Goal: Use online tool/utility: Use online tool/utility

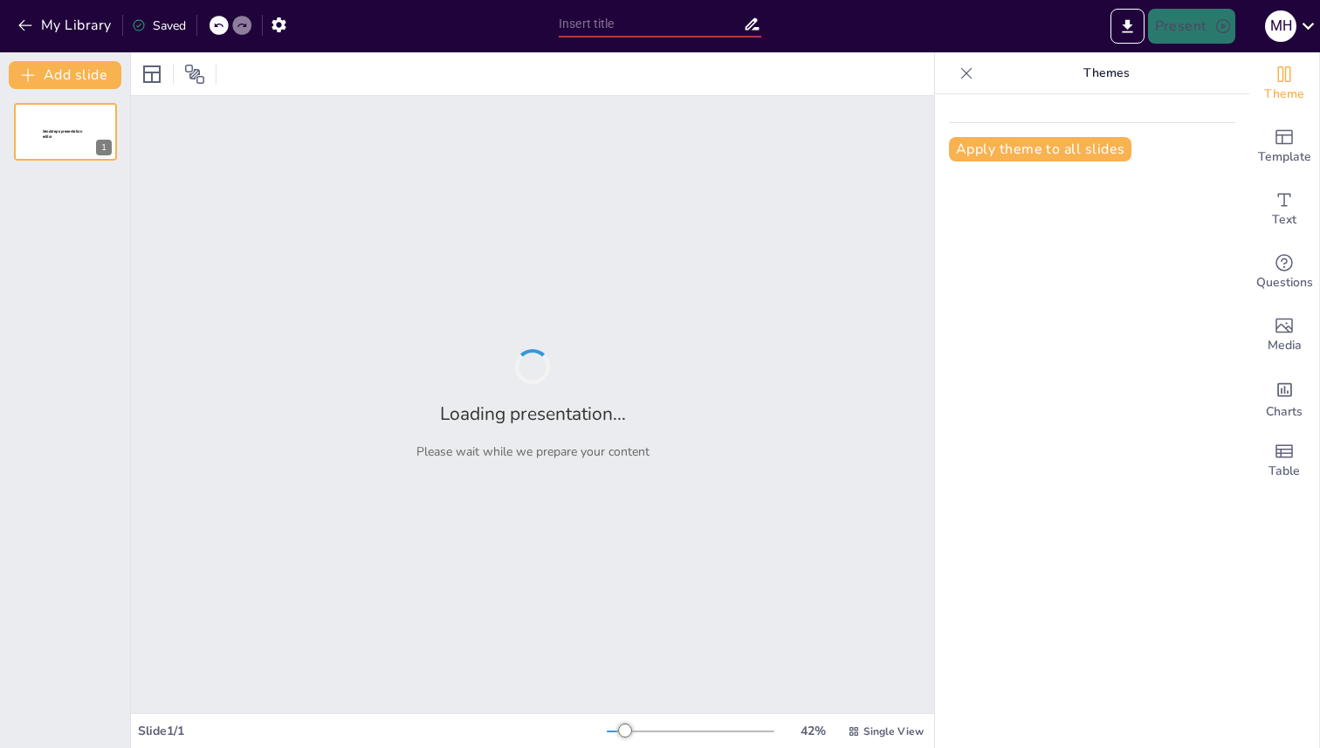
type input "Bridging the Gap: Strategies for Overcoming the Digital Divide in Inclusive Cla…"
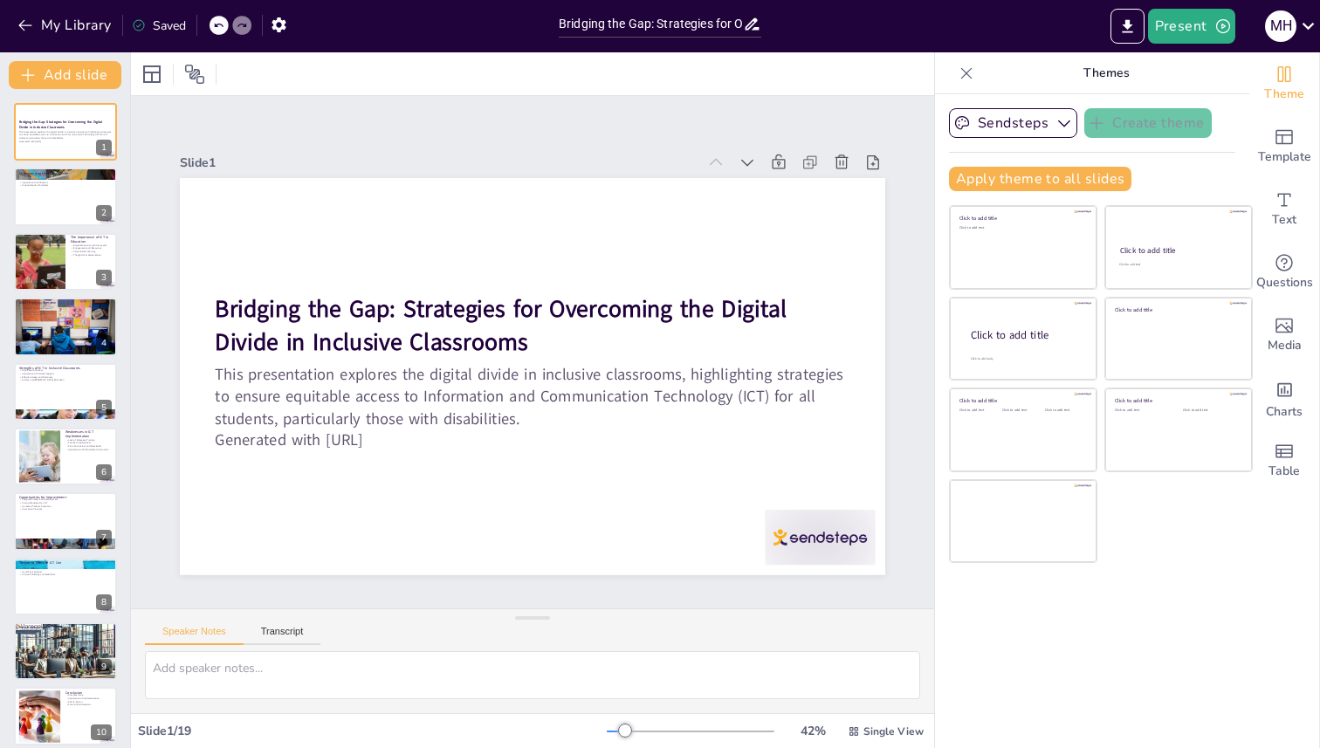
checkbox input "true"
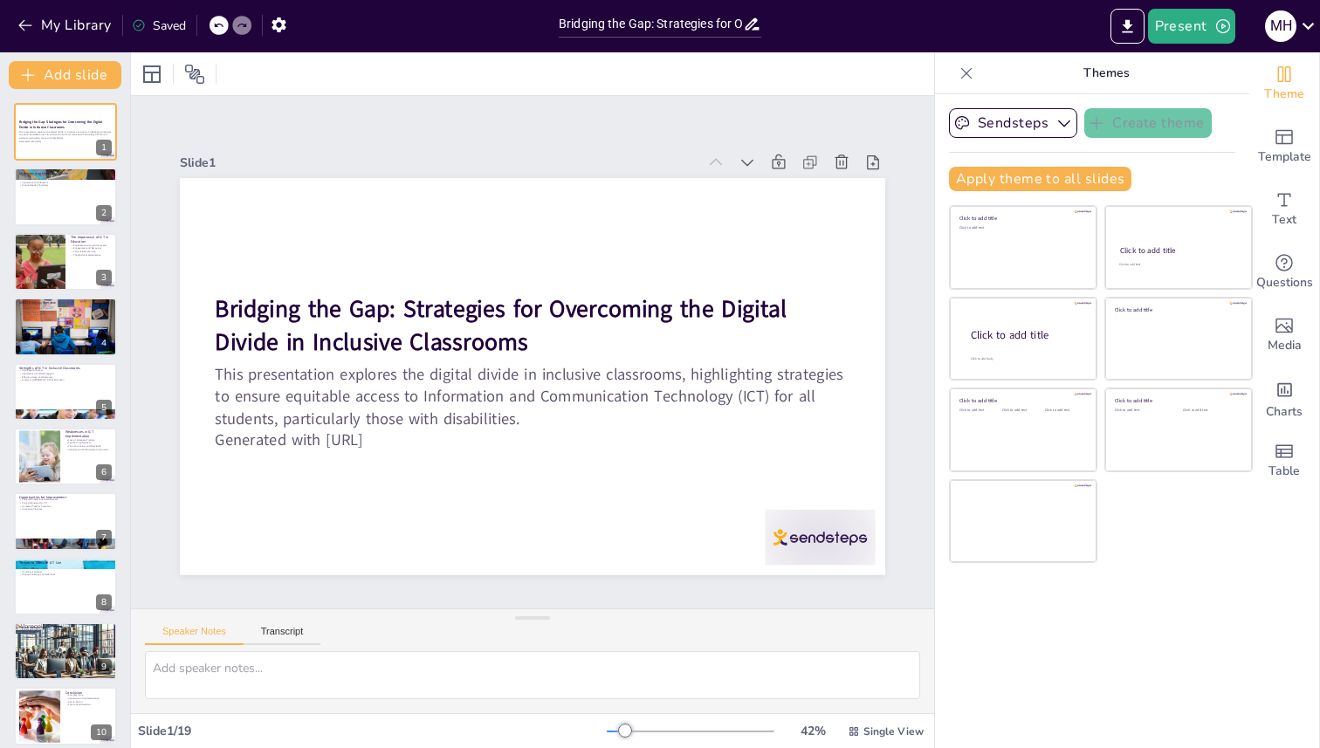
checkbox input "true"
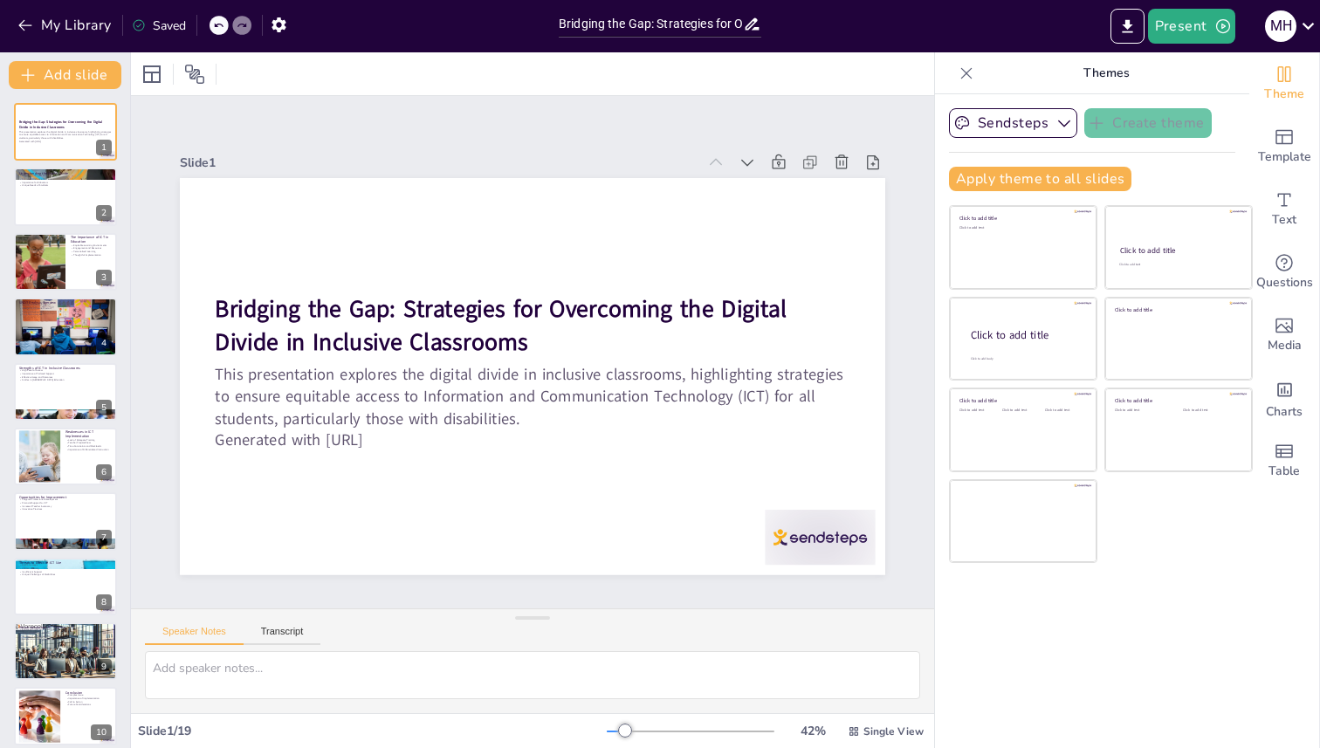
checkbox input "true"
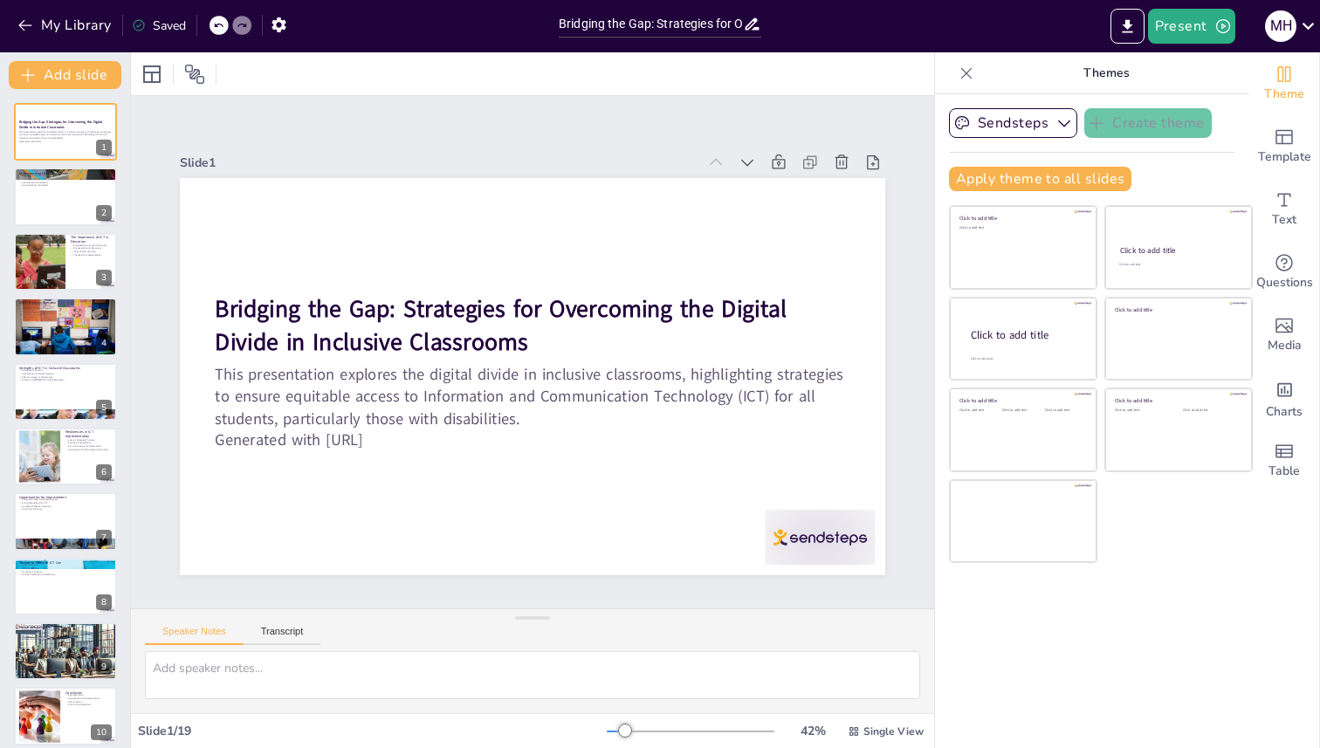
checkbox input "true"
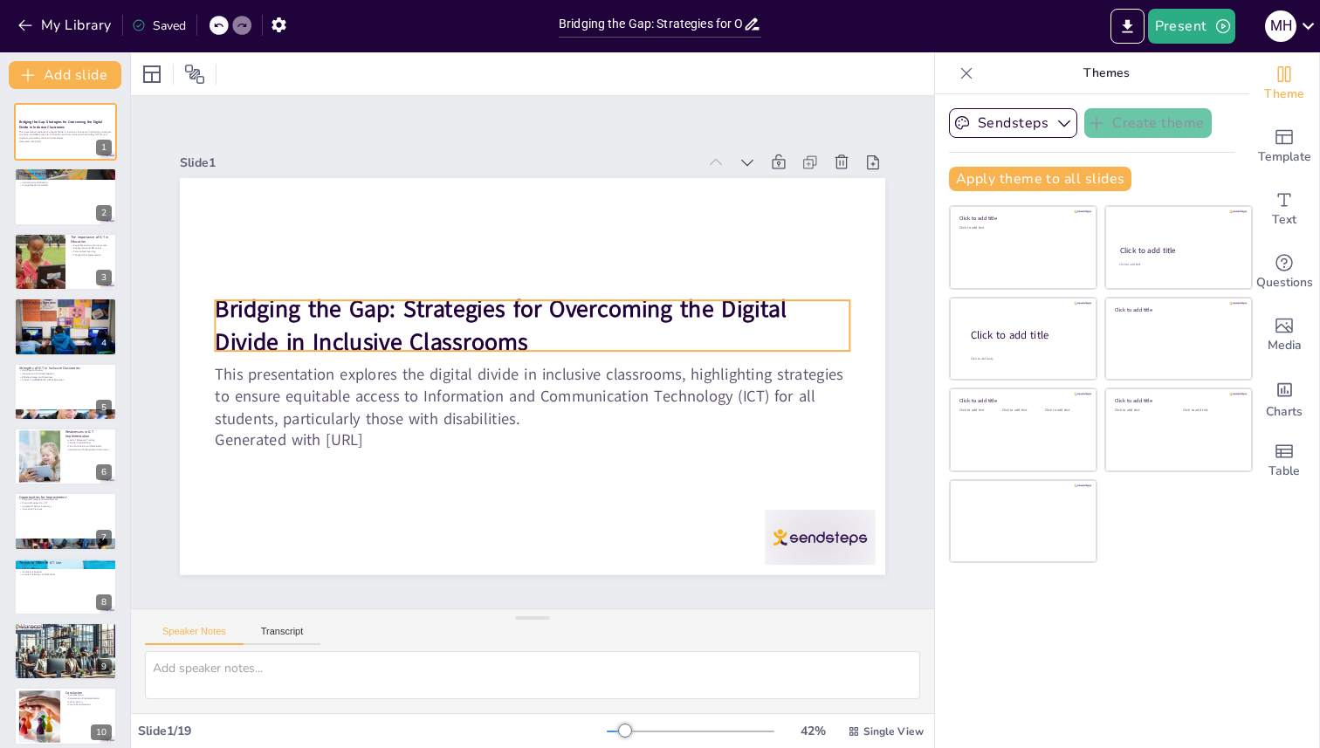
checkbox input "true"
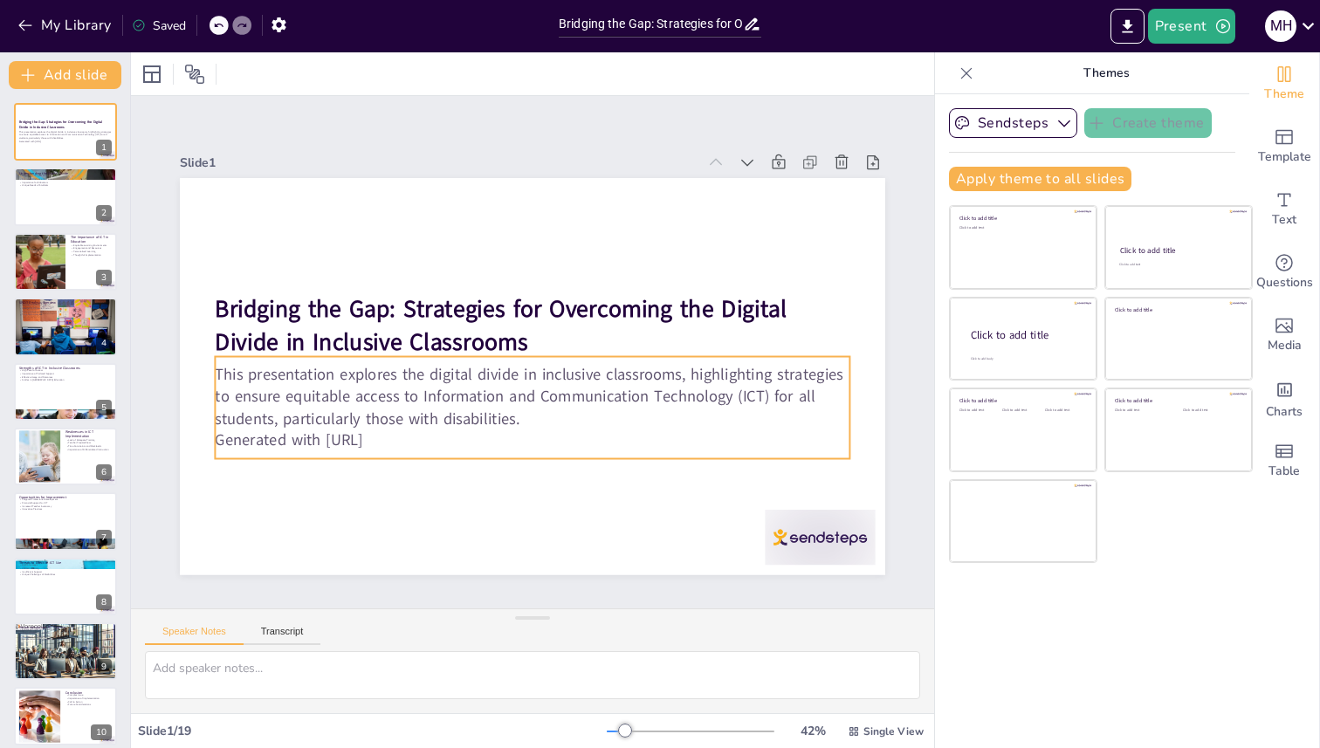
checkbox input "true"
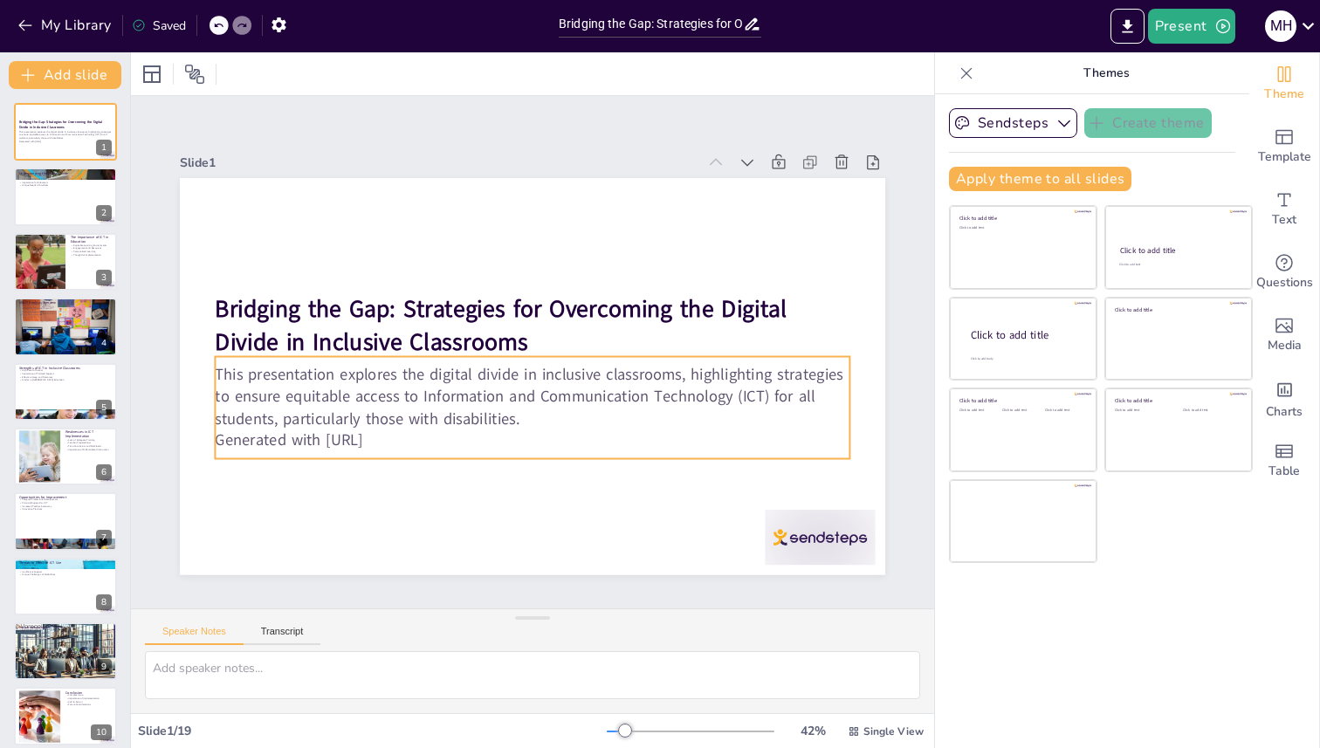
checkbox input "true"
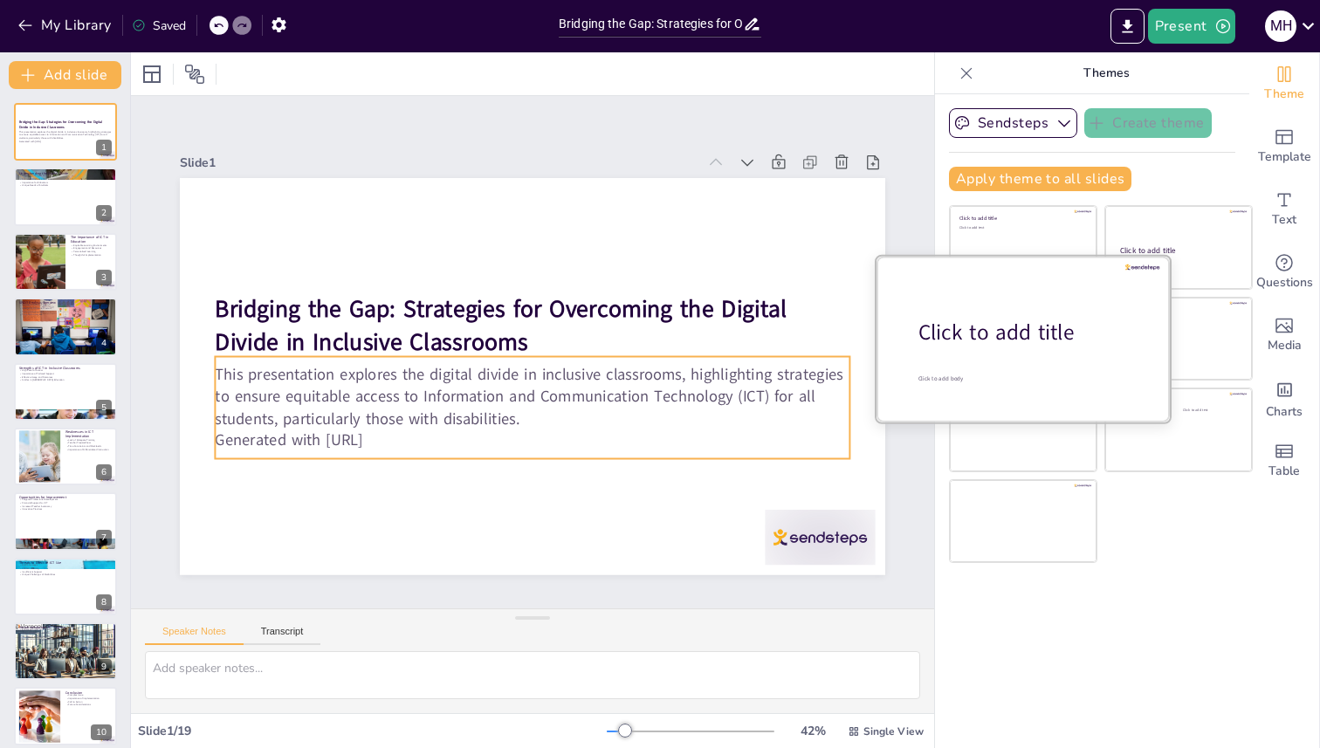
checkbox input "true"
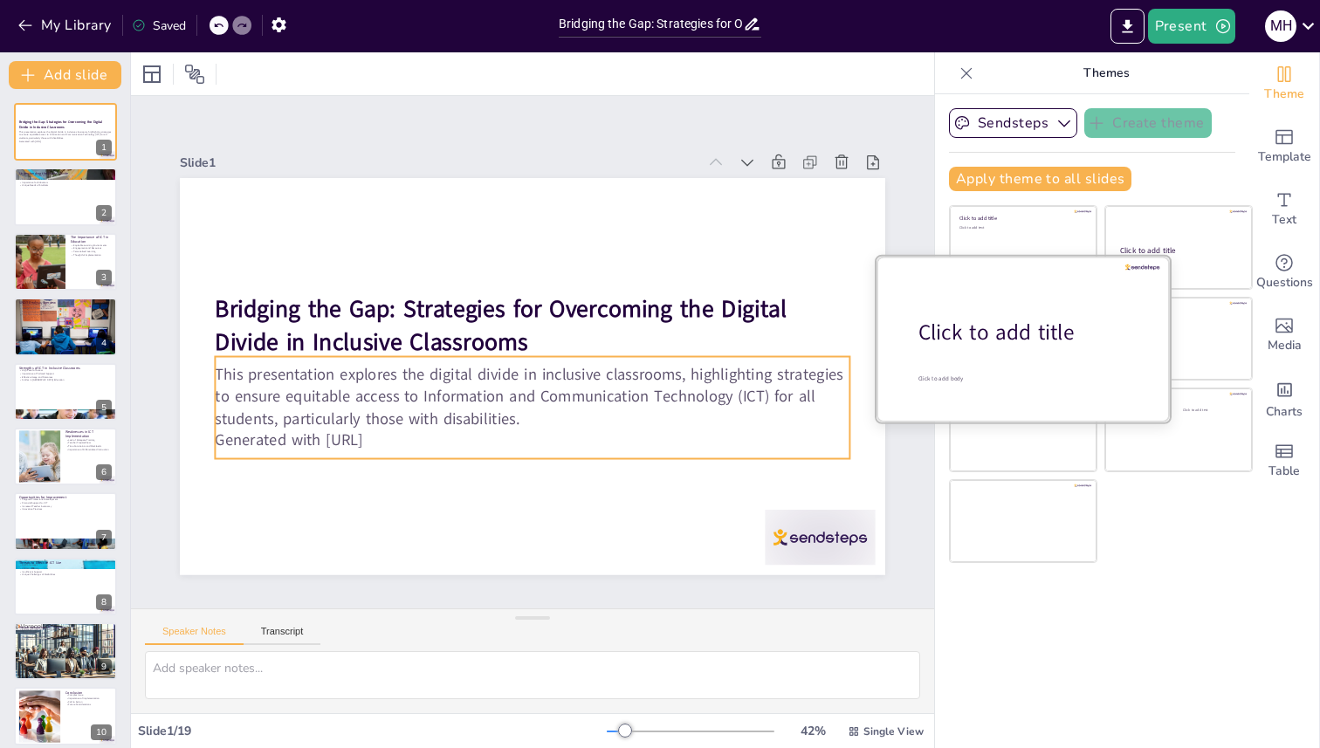
checkbox input "true"
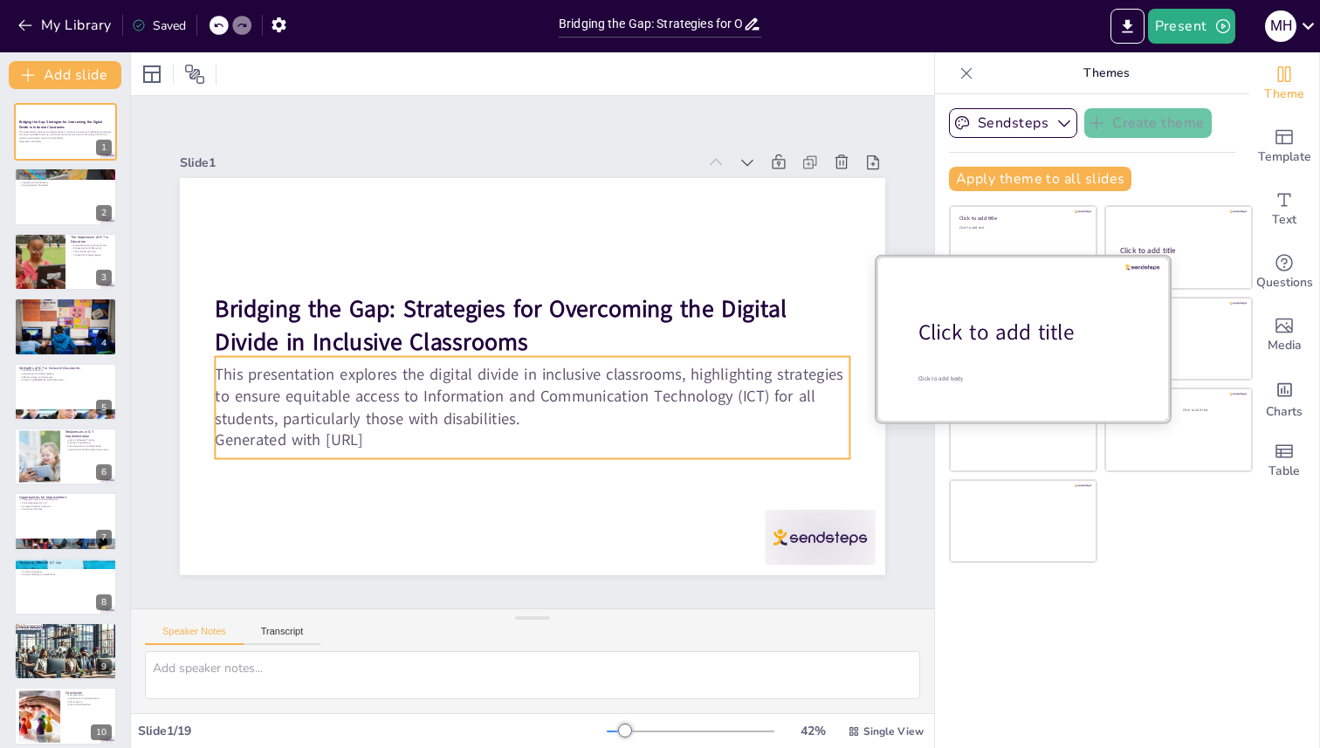
checkbox input "true"
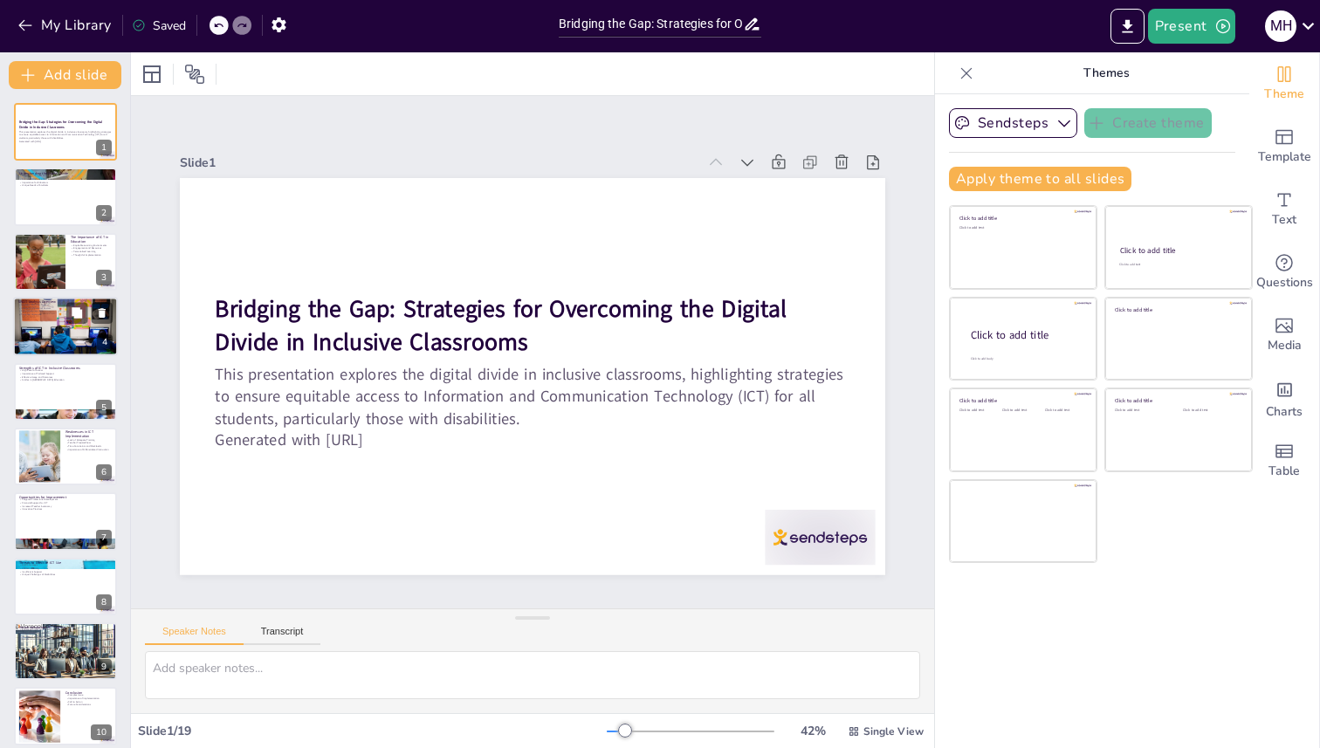
checkbox input "true"
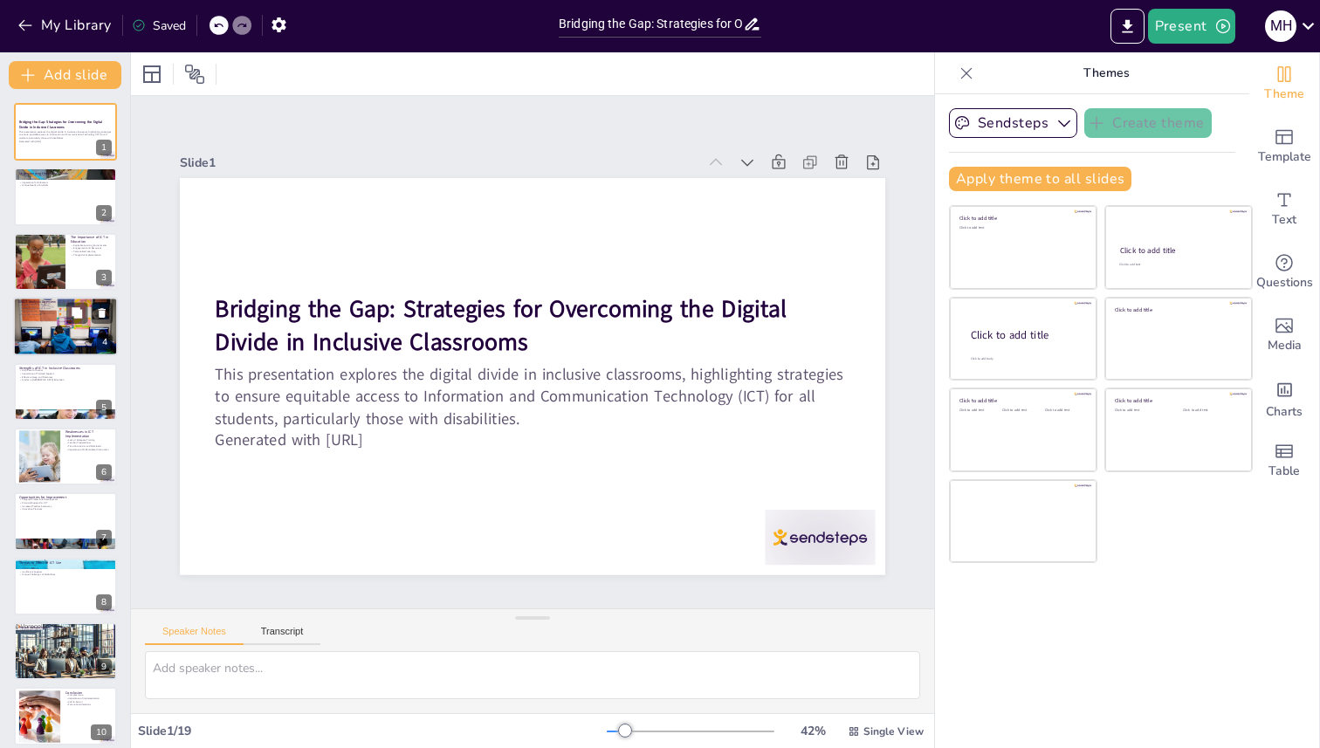
checkbox input "true"
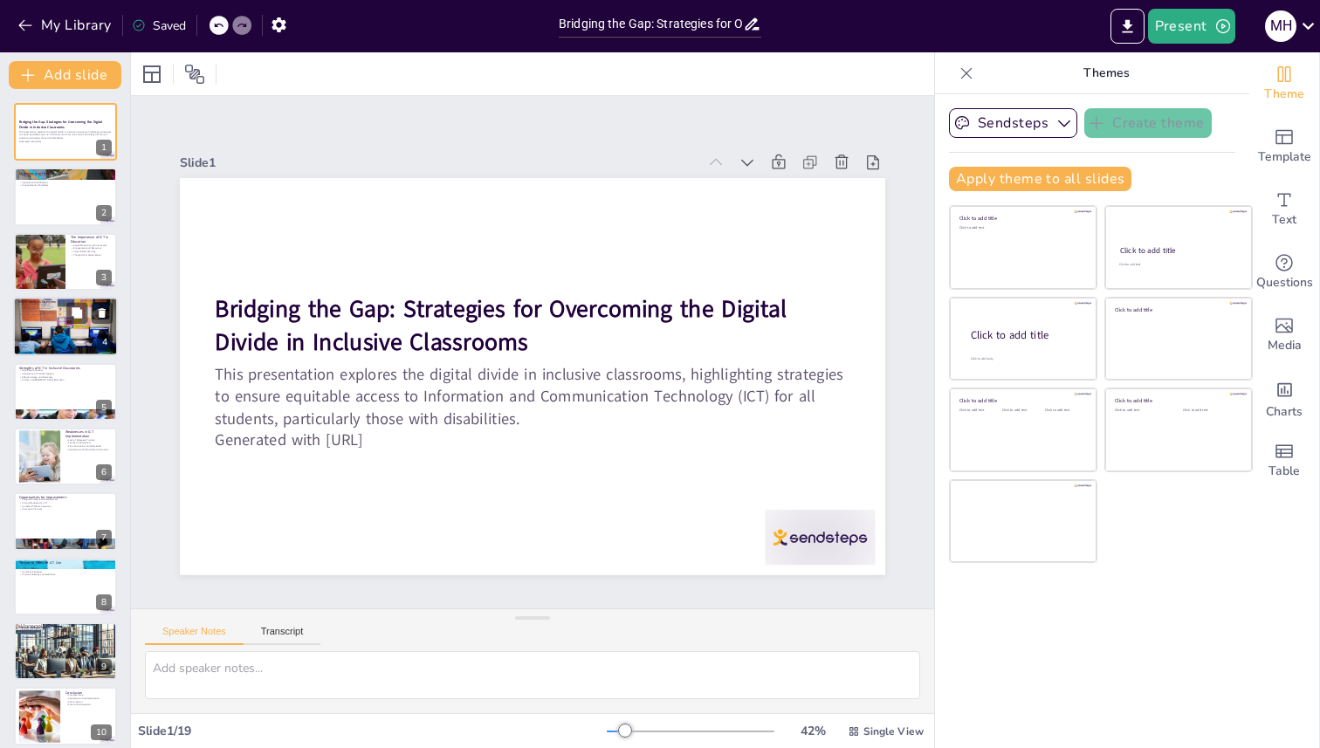
checkbox input "true"
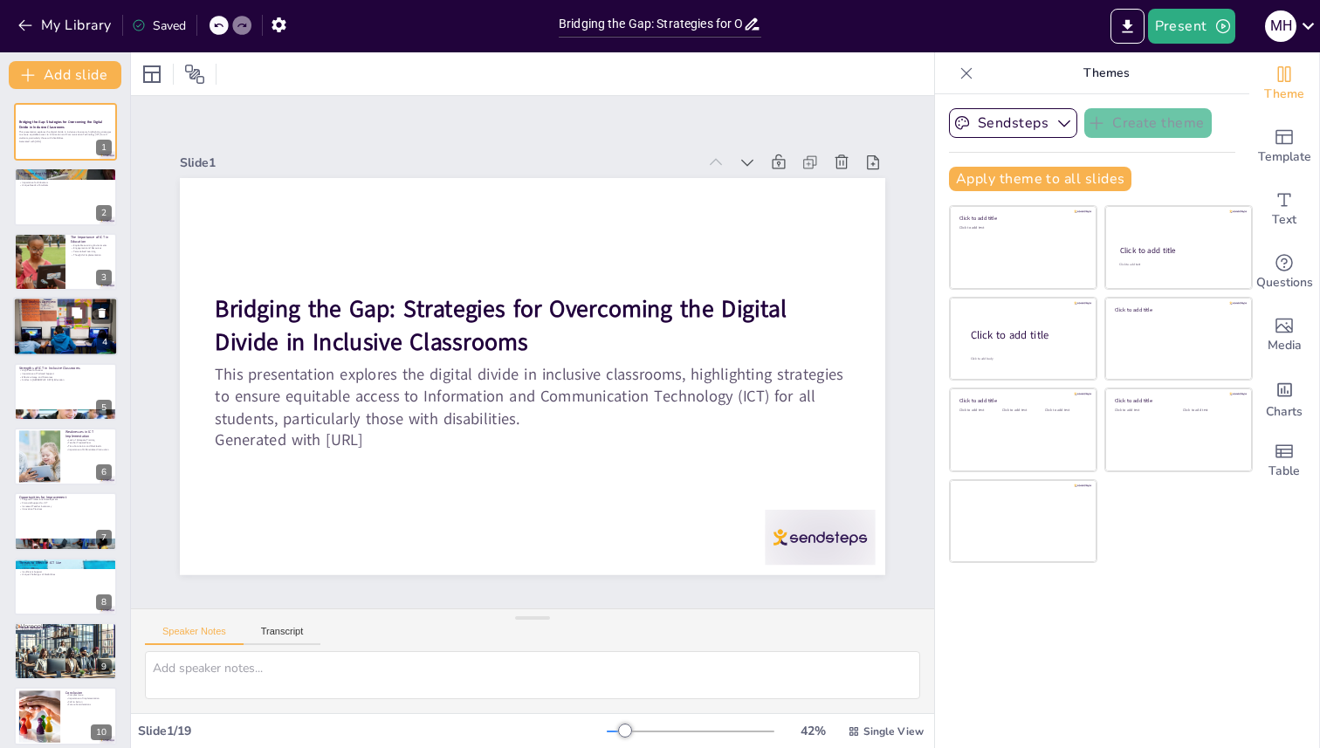
checkbox input "true"
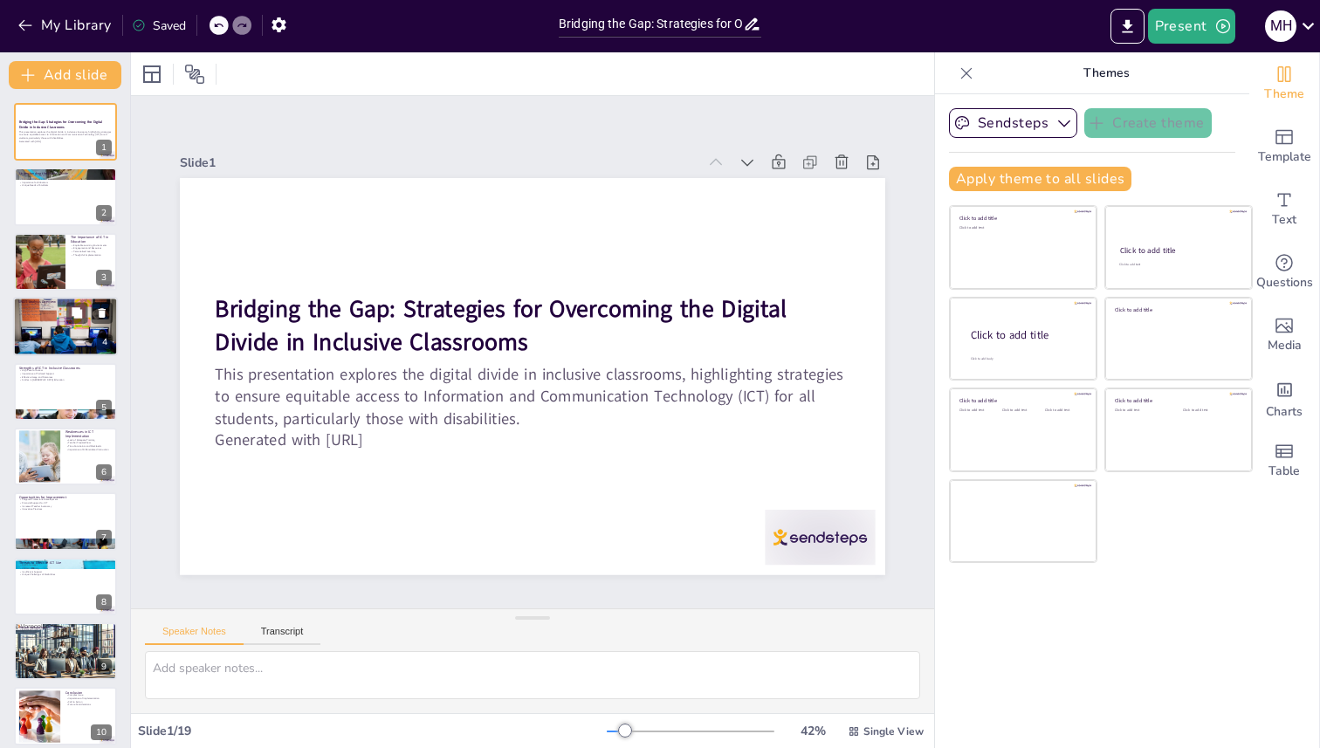
checkbox input "true"
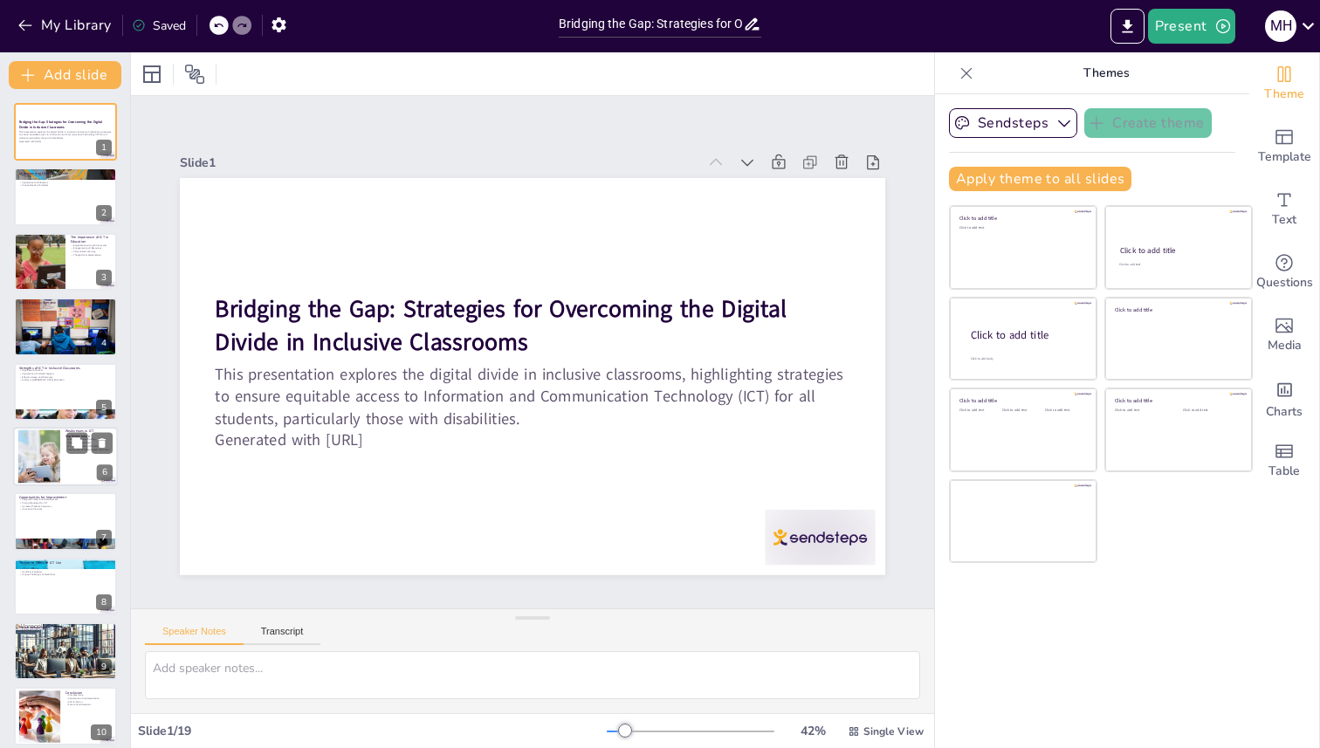
checkbox input "true"
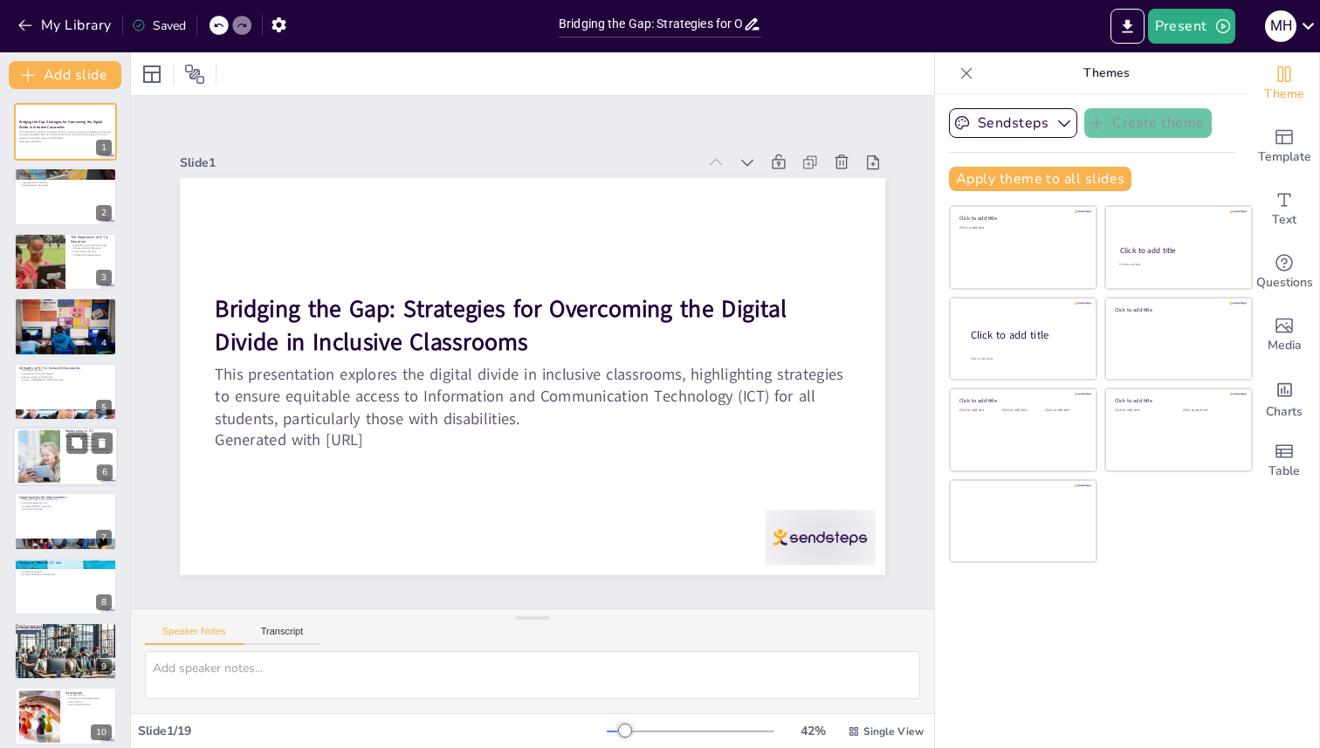
checkbox input "true"
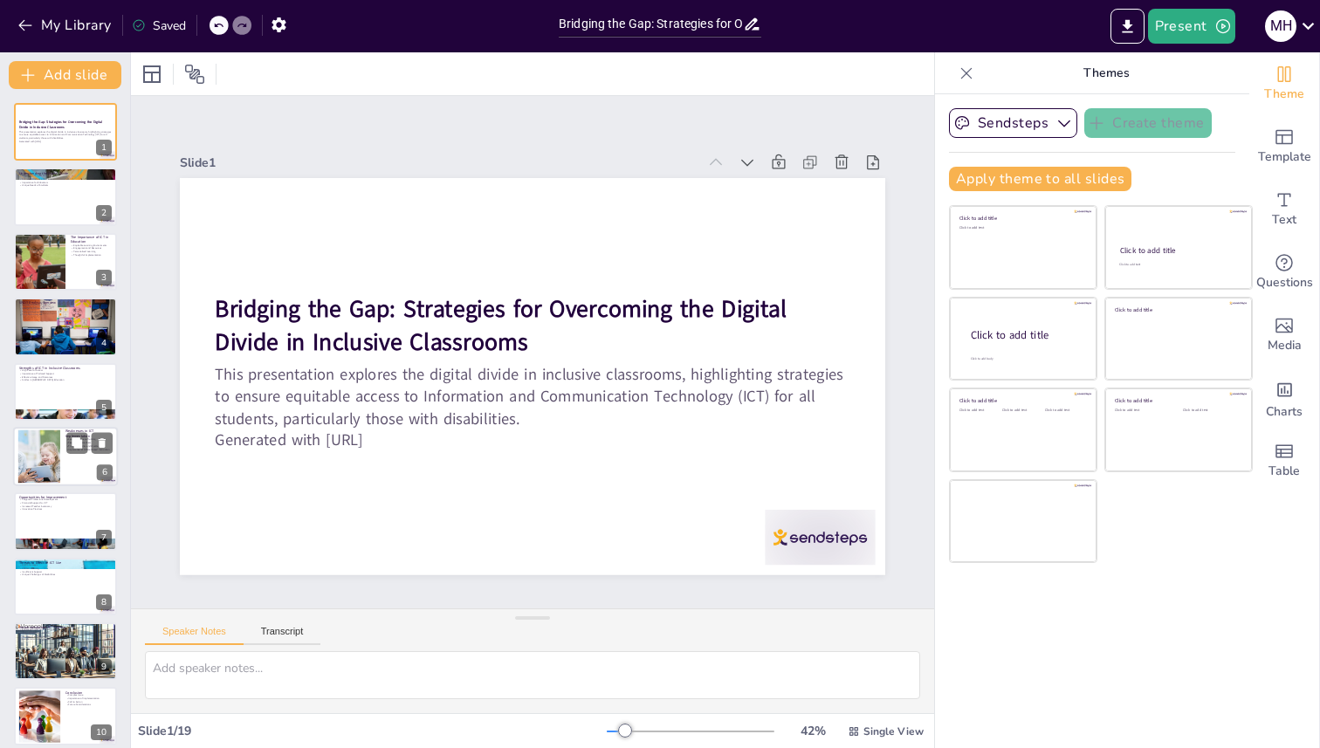
checkbox input "true"
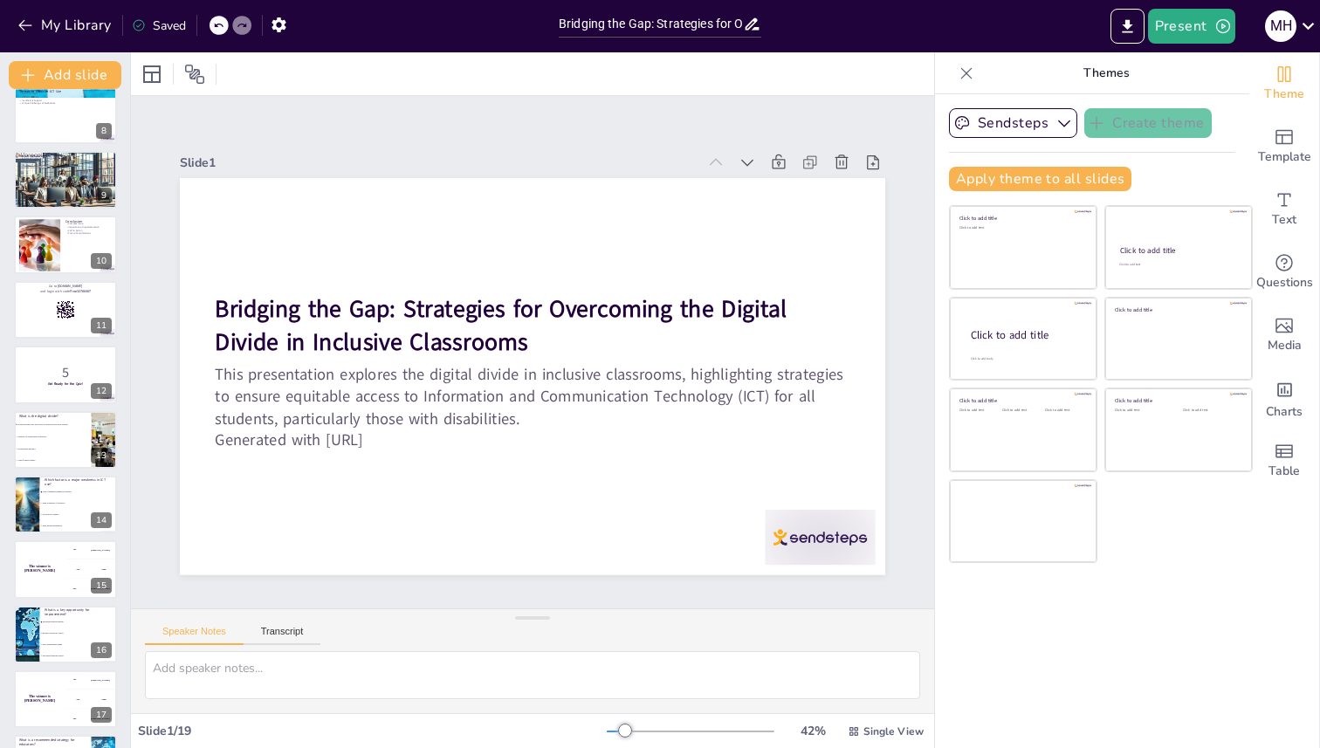
scroll to position [588, 0]
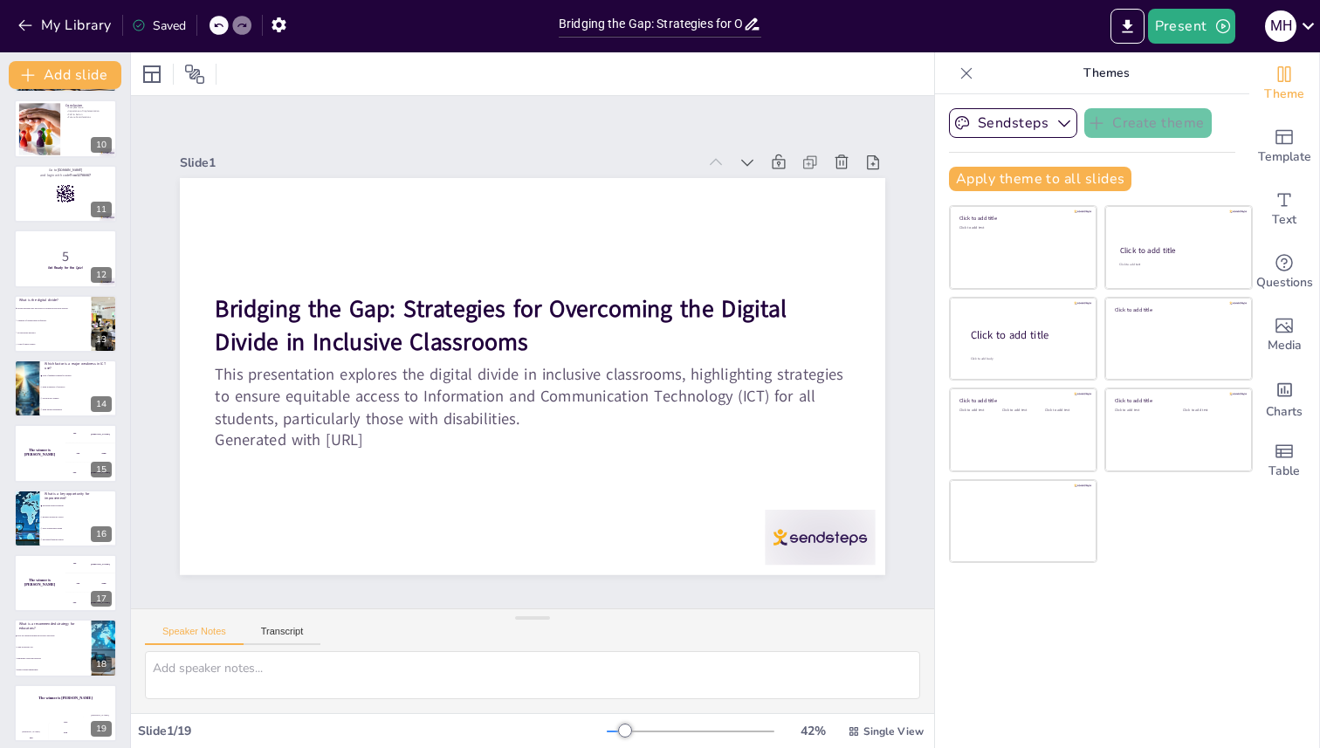
checkbox input "true"
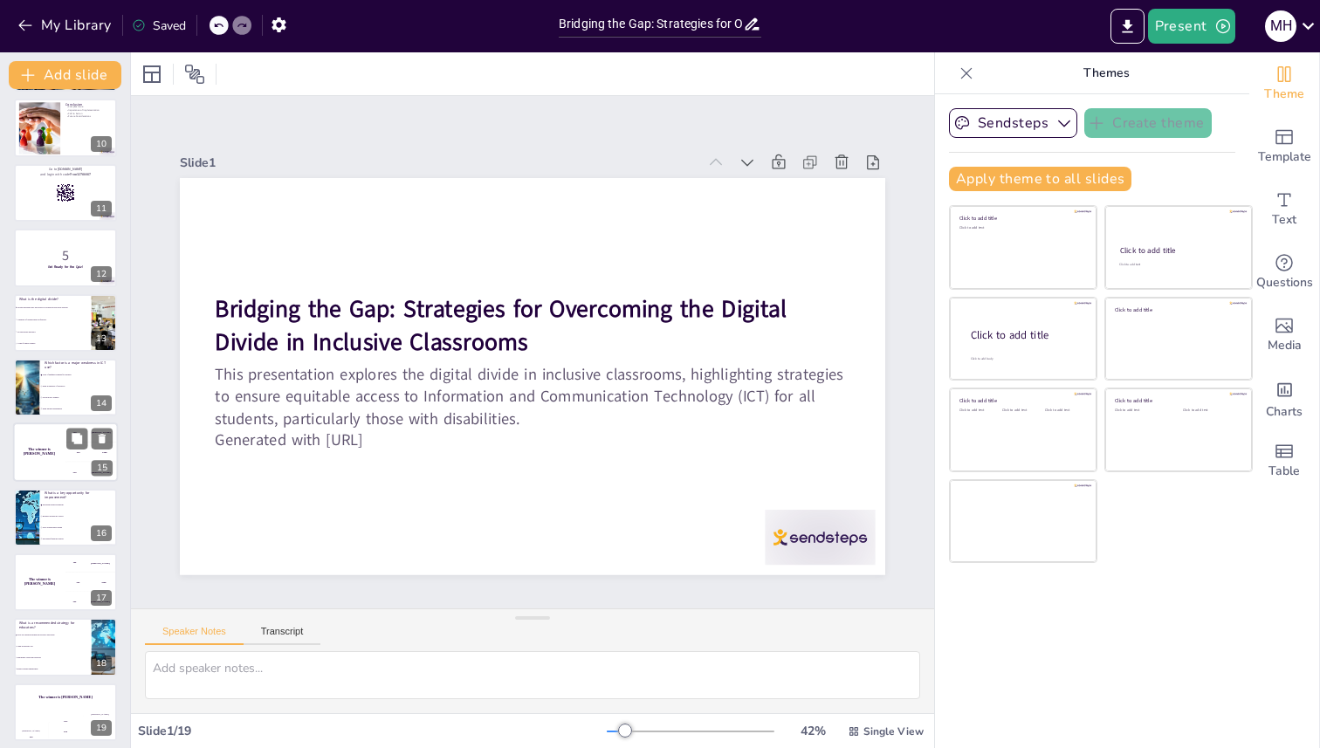
checkbox input "true"
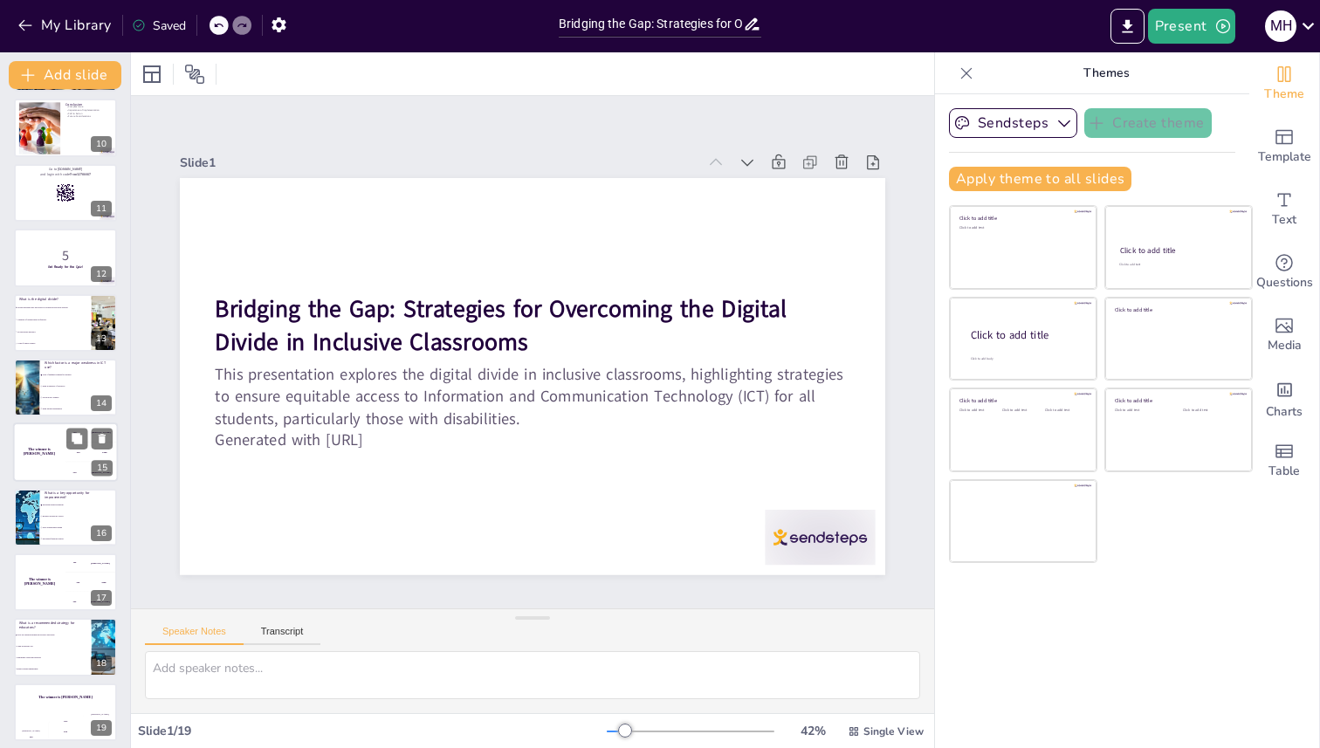
checkbox input "true"
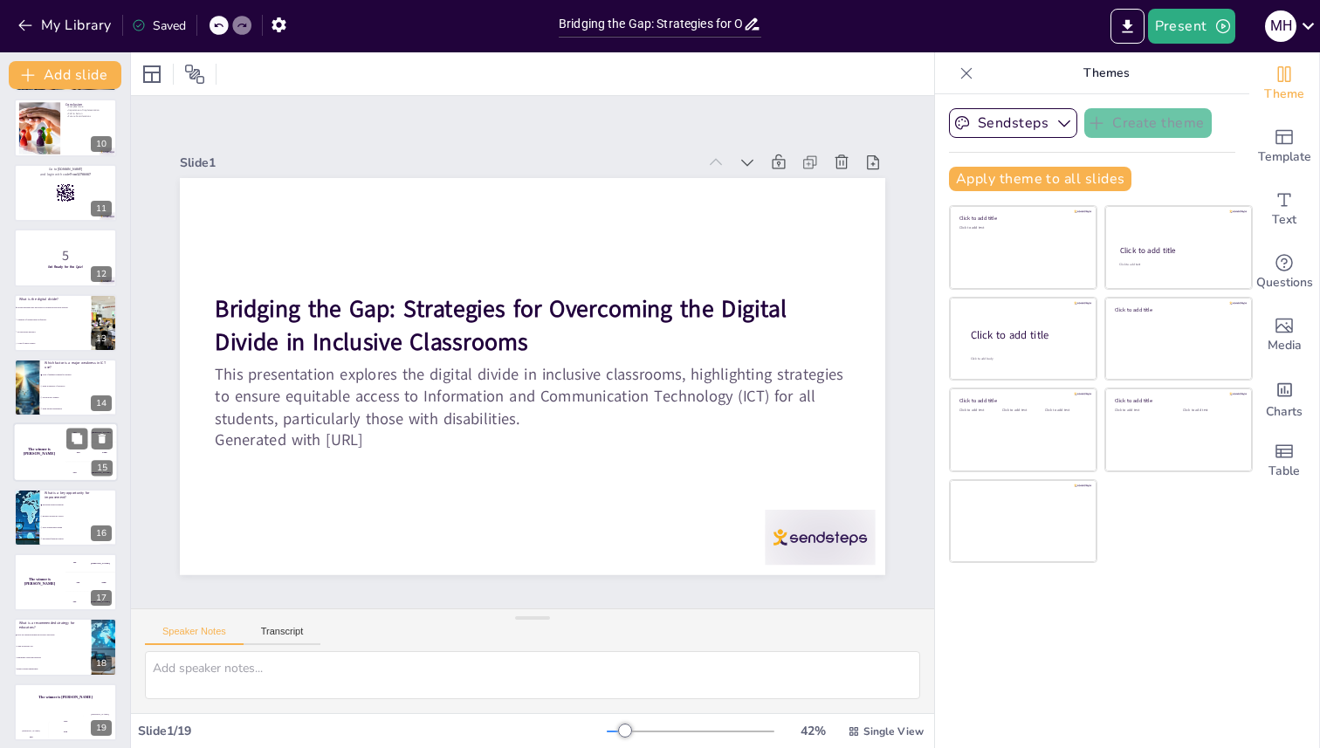
checkbox input "true"
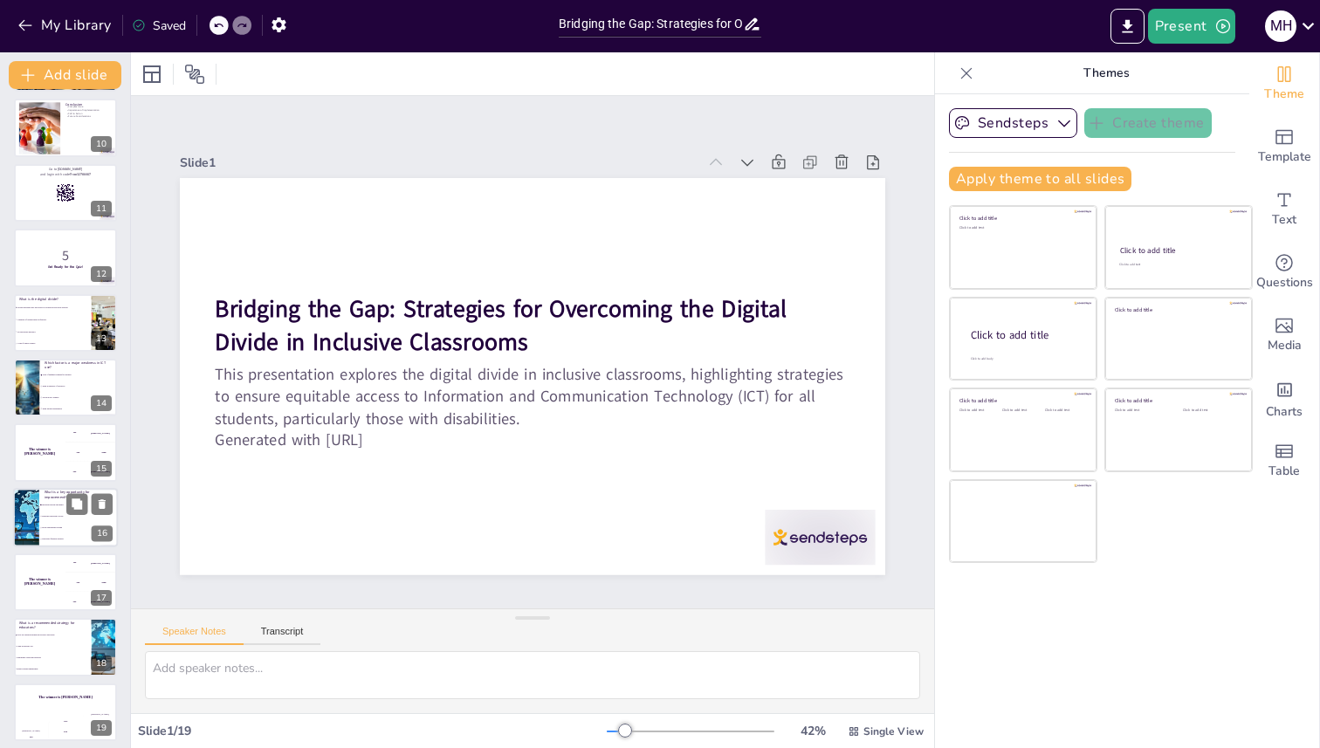
checkbox input "true"
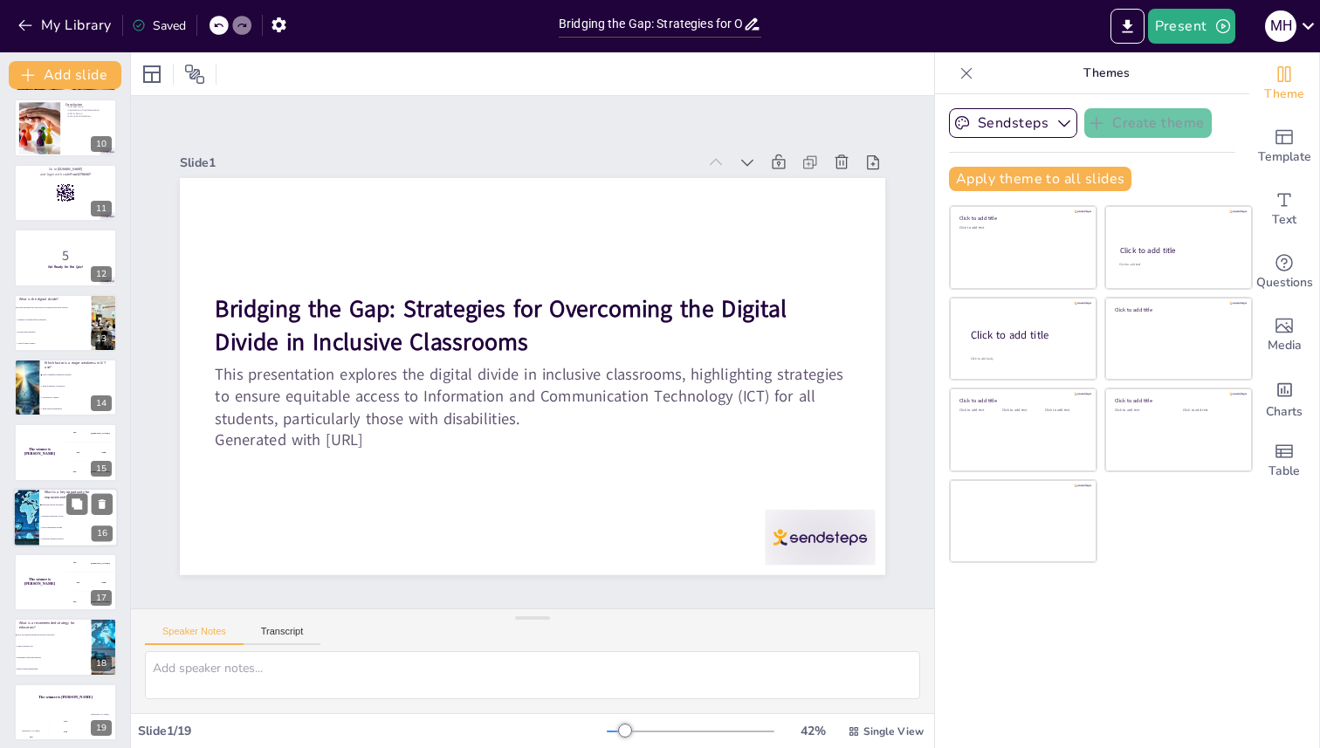
checkbox input "true"
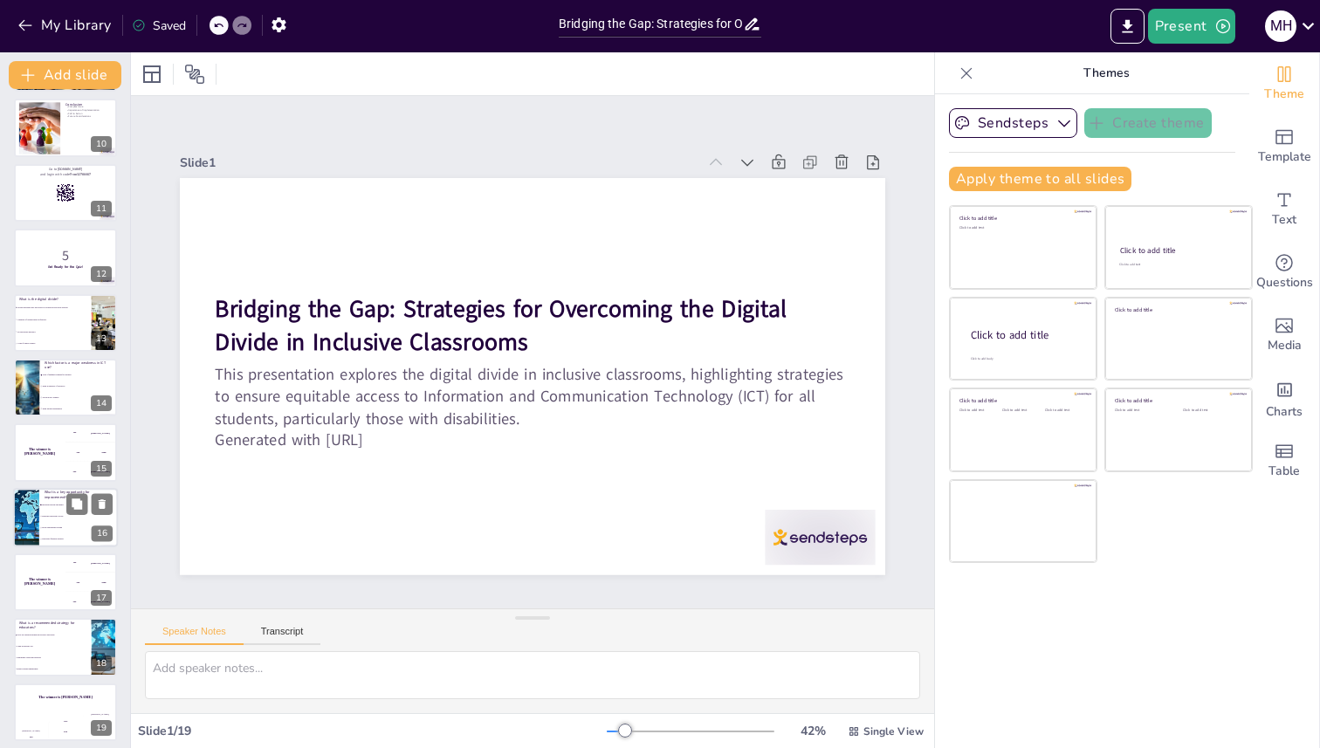
checkbox input "true"
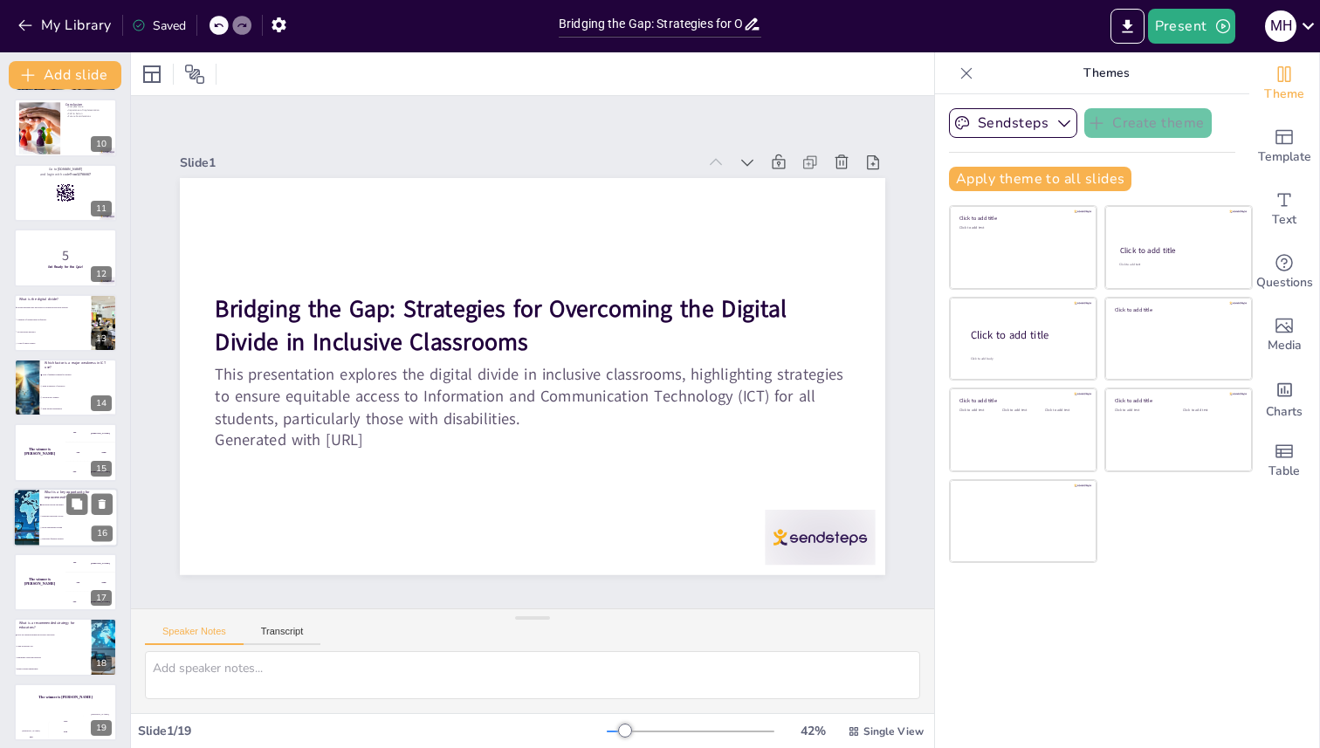
checkbox input "true"
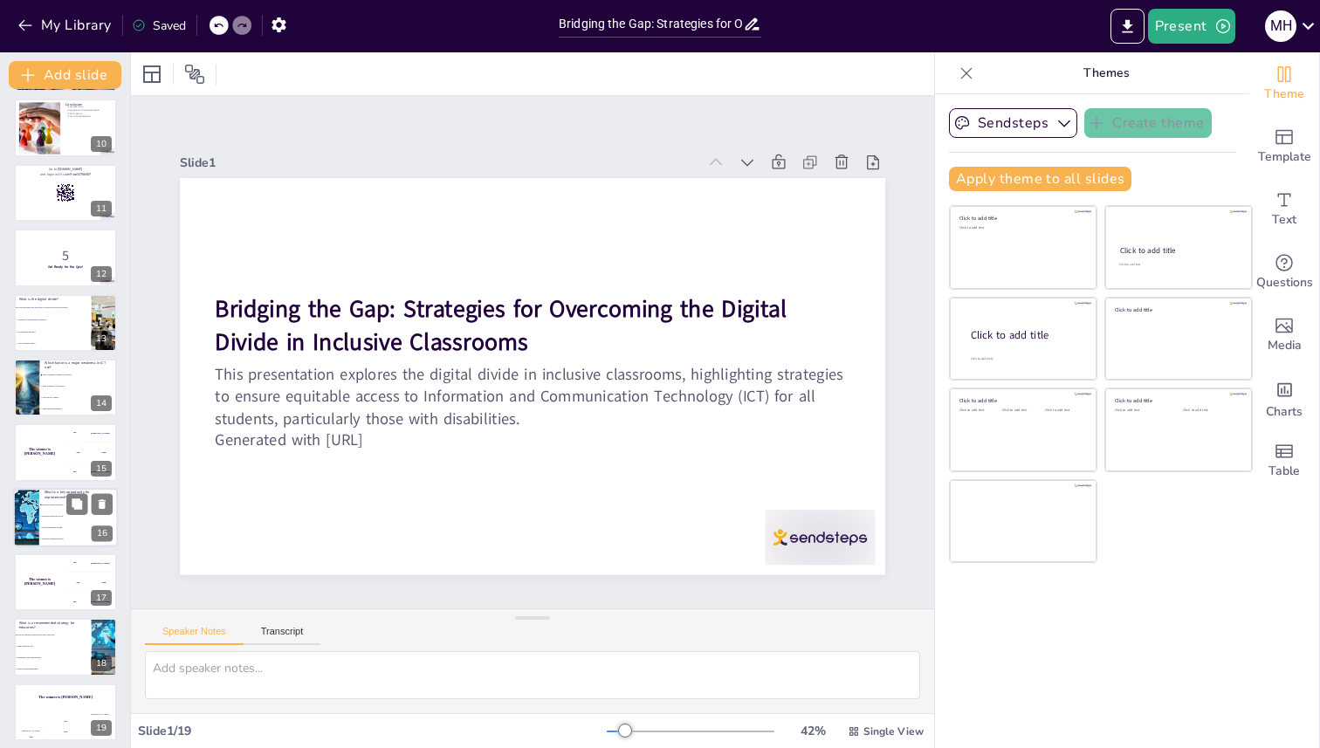
checkbox input "true"
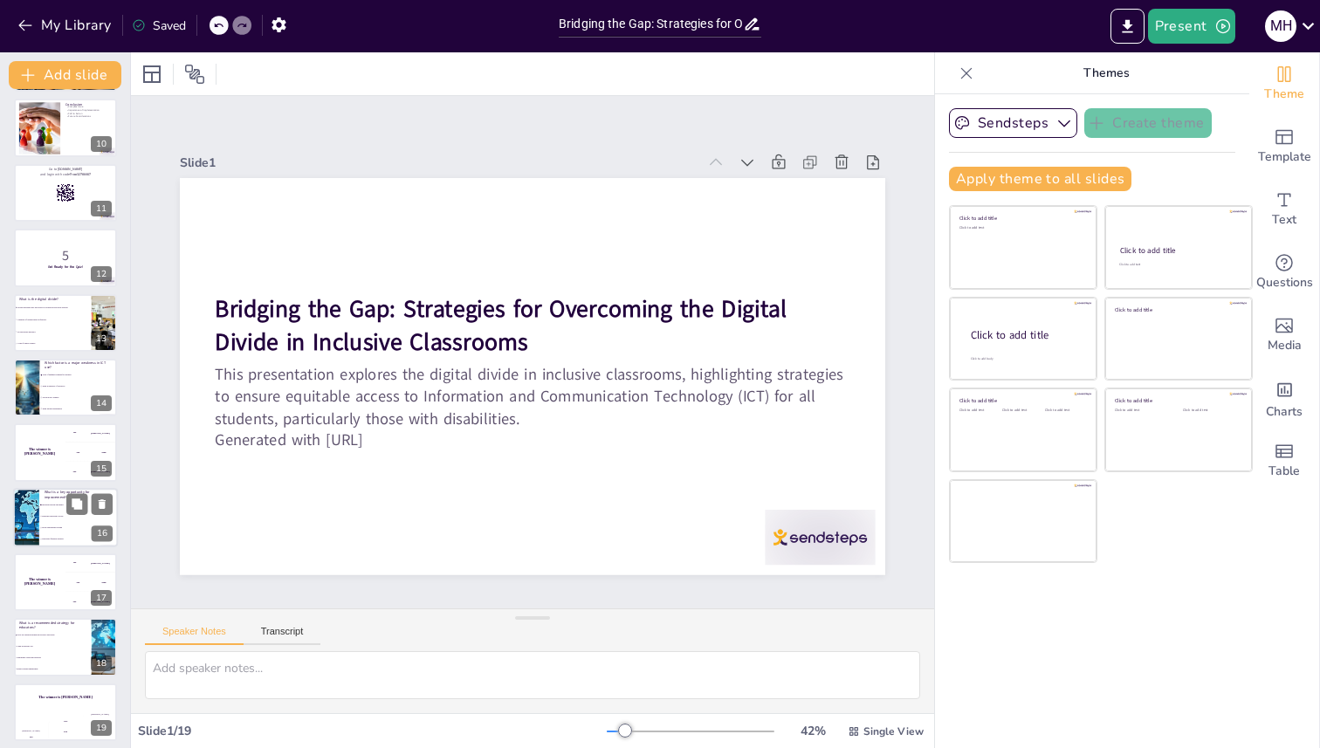
checkbox input "true"
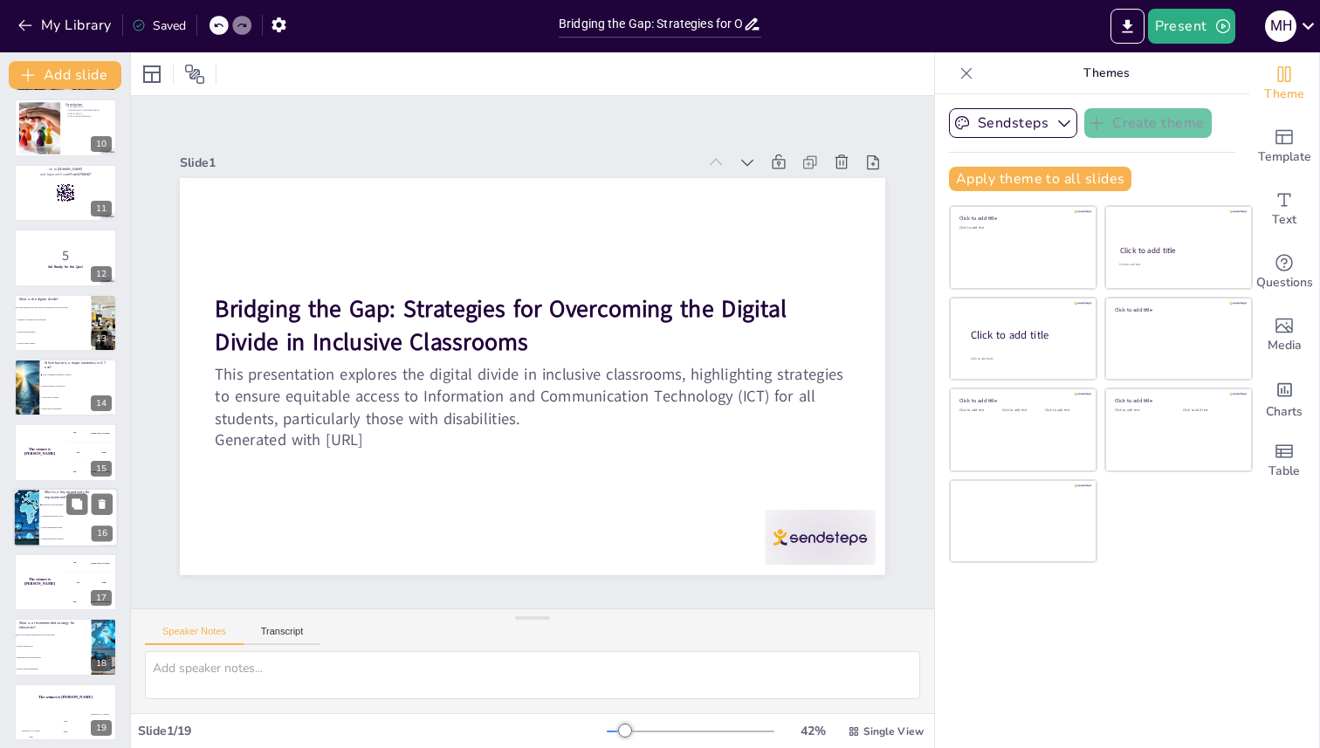
checkbox input "true"
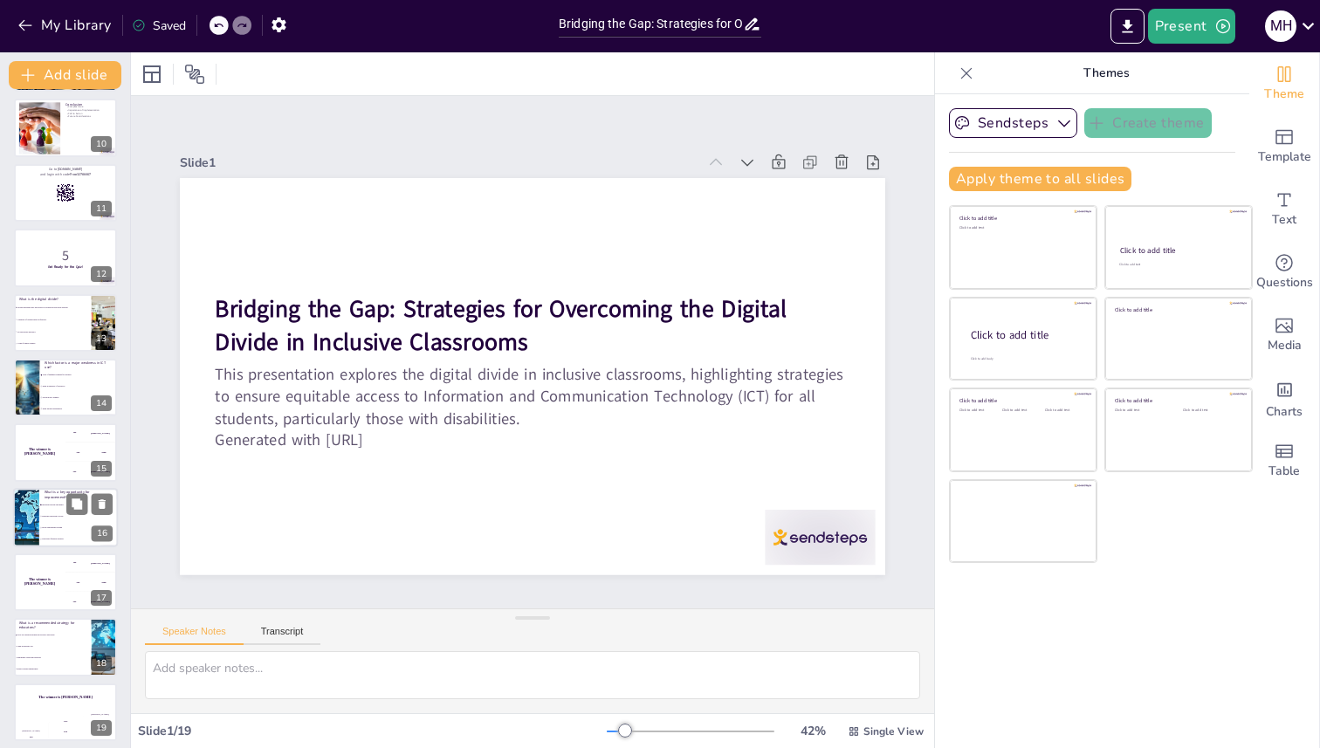
checkbox input "true"
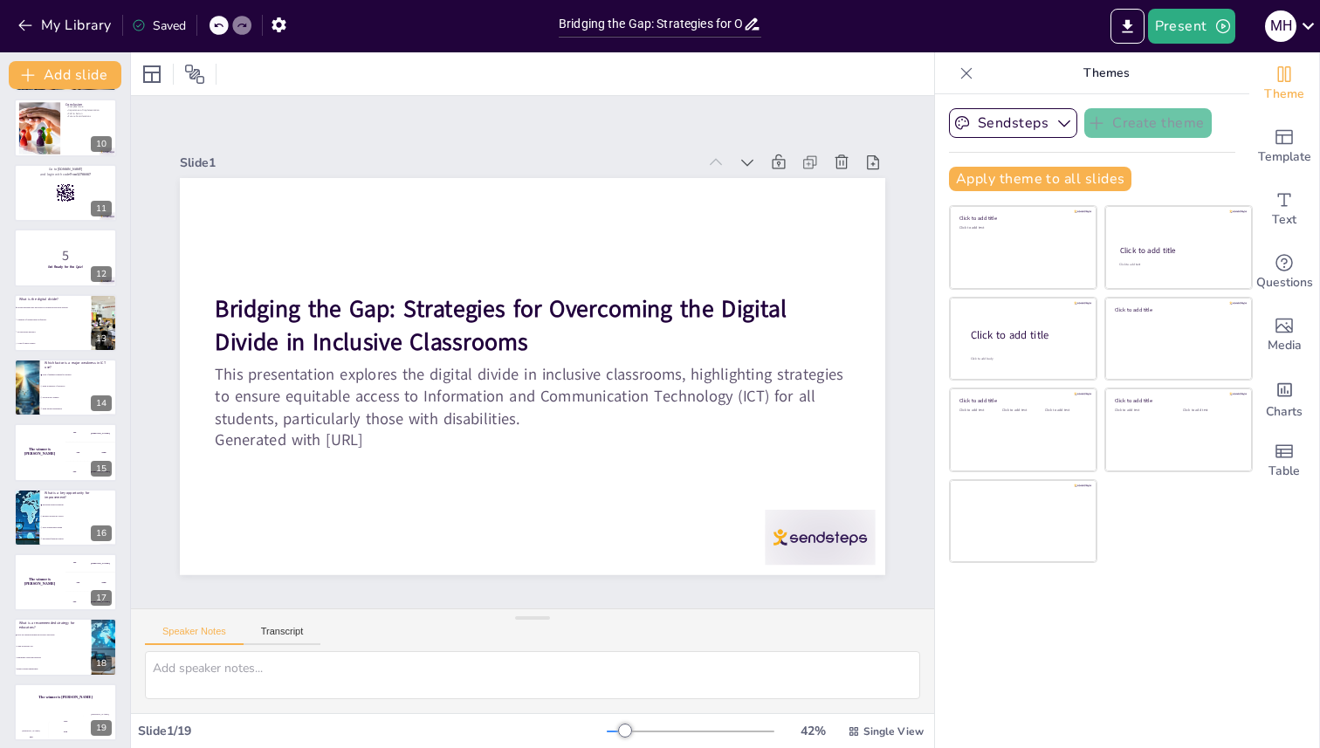
checkbox input "true"
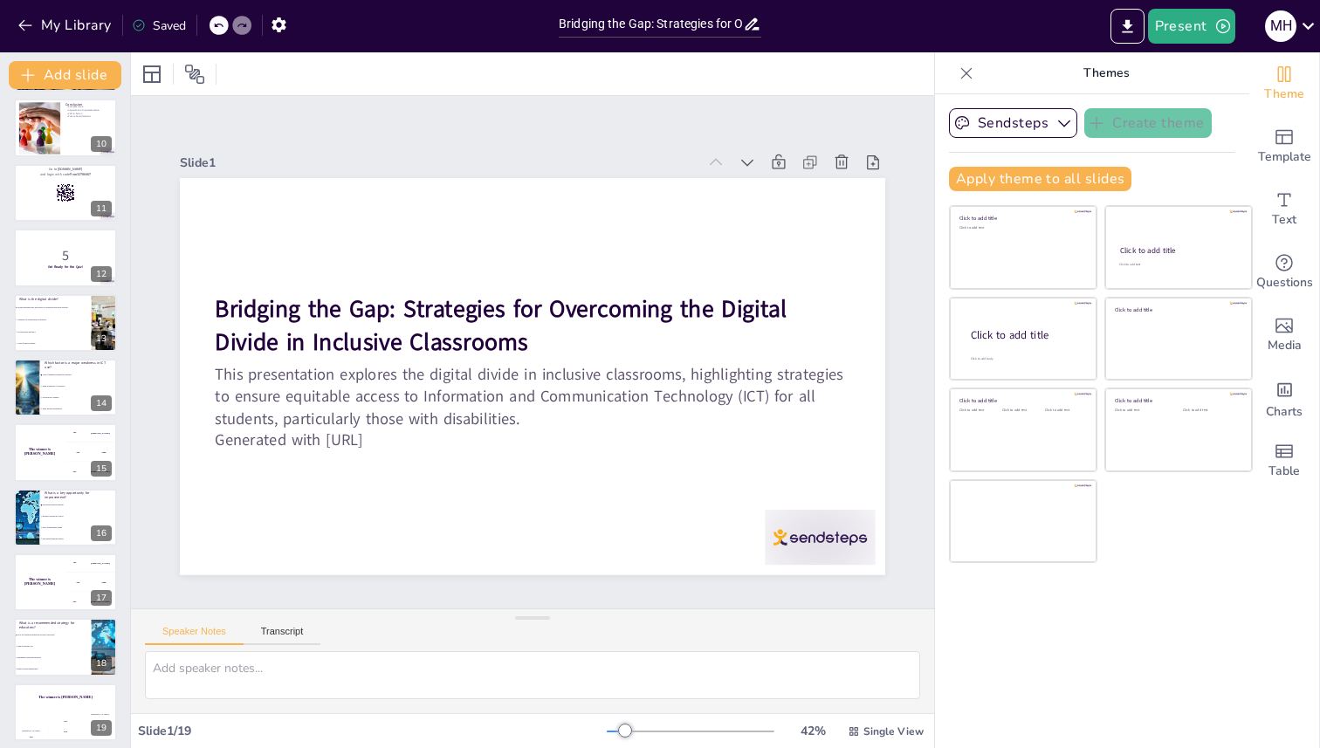
checkbox input "true"
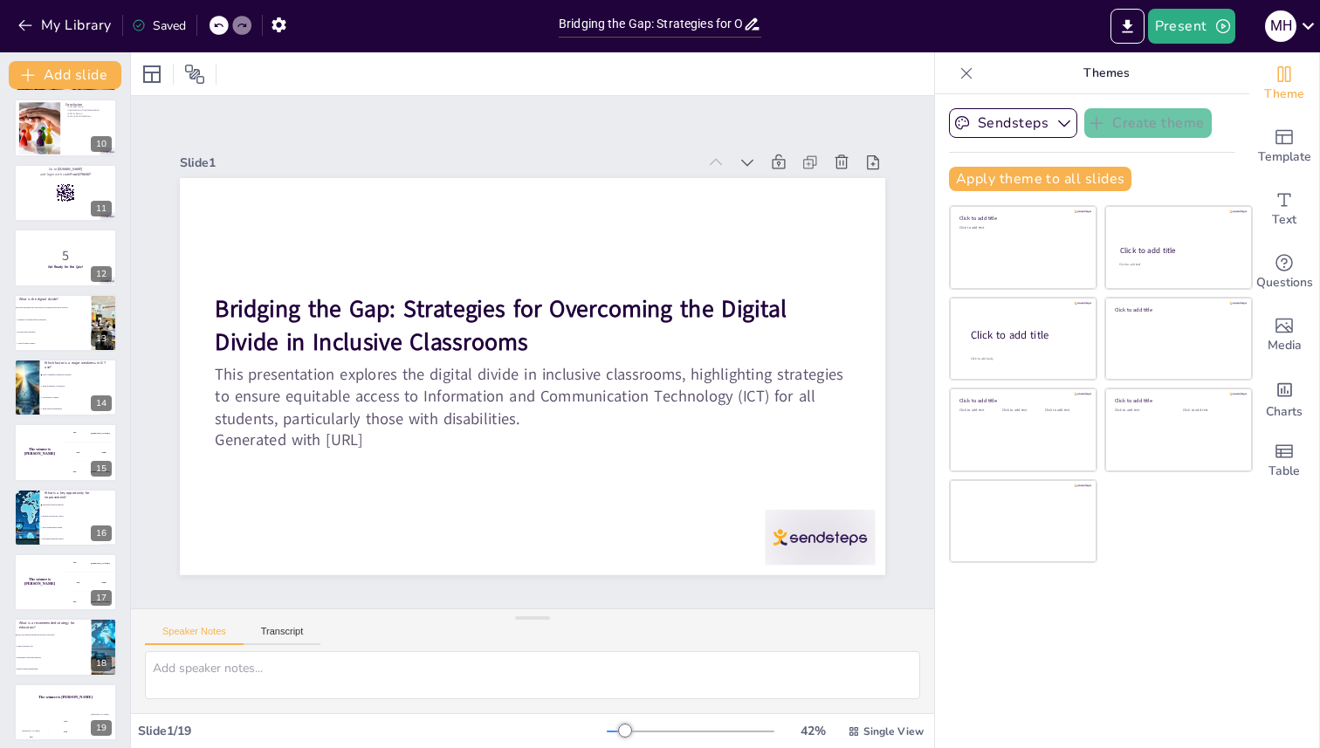
checkbox input "true"
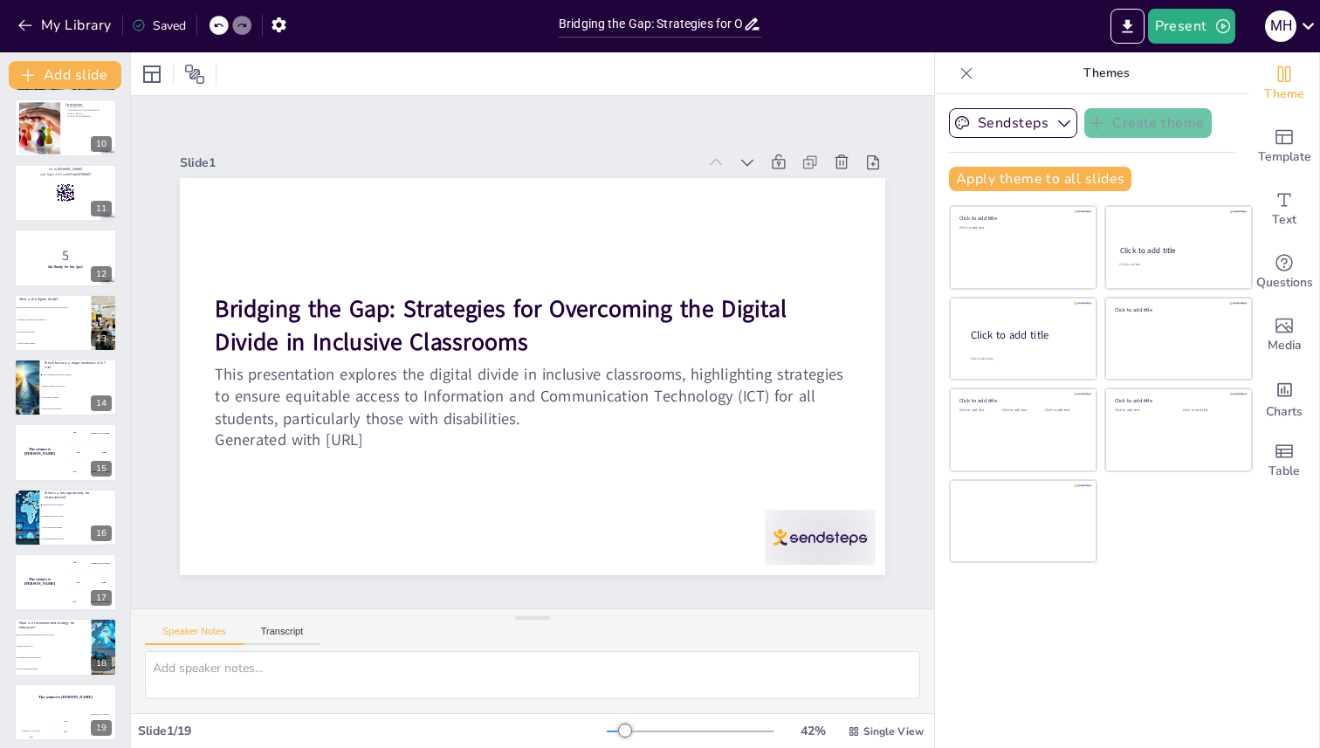
checkbox input "true"
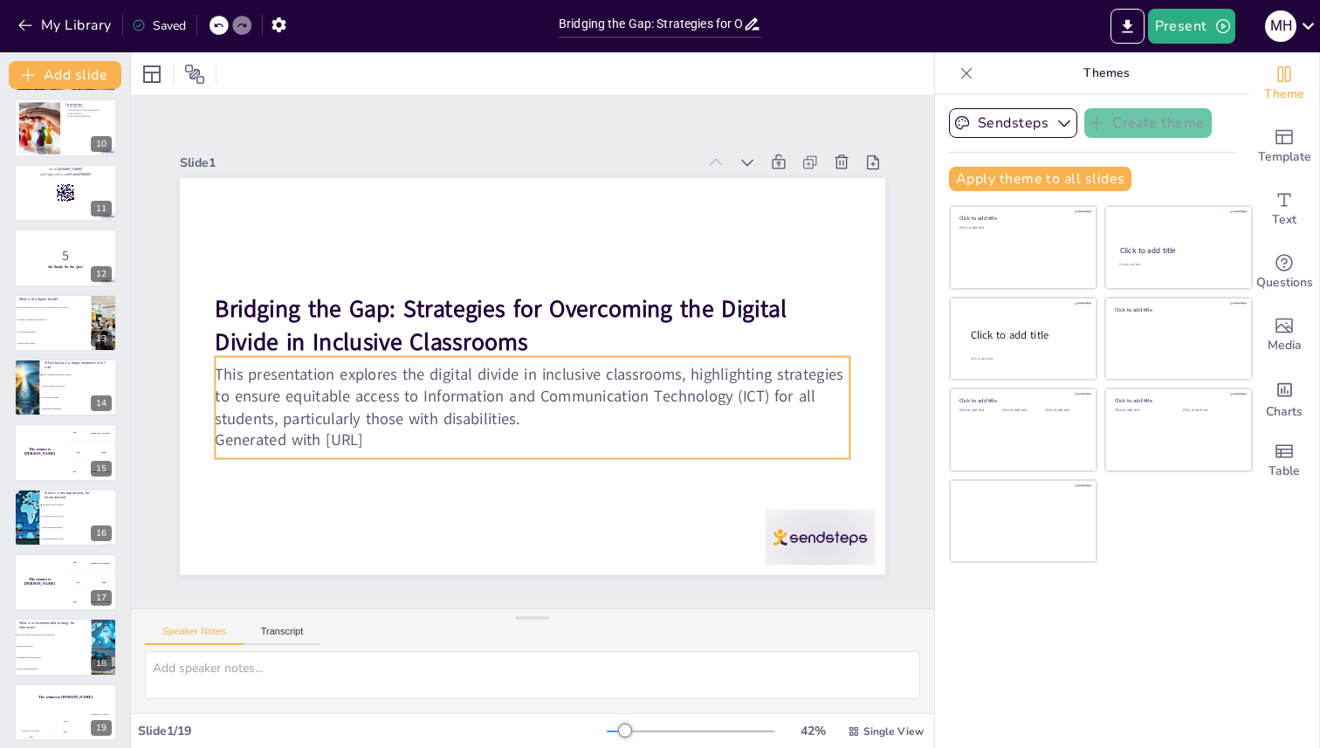
checkbox input "true"
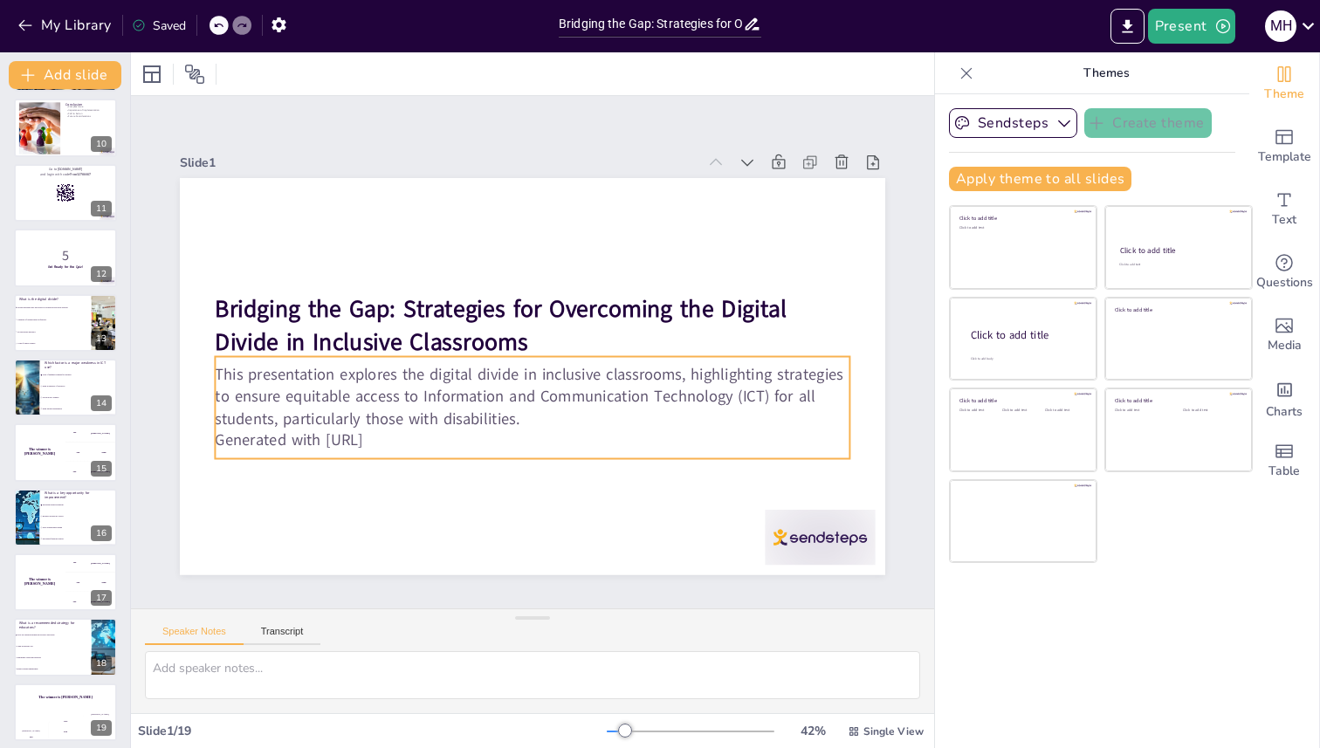
checkbox input "true"
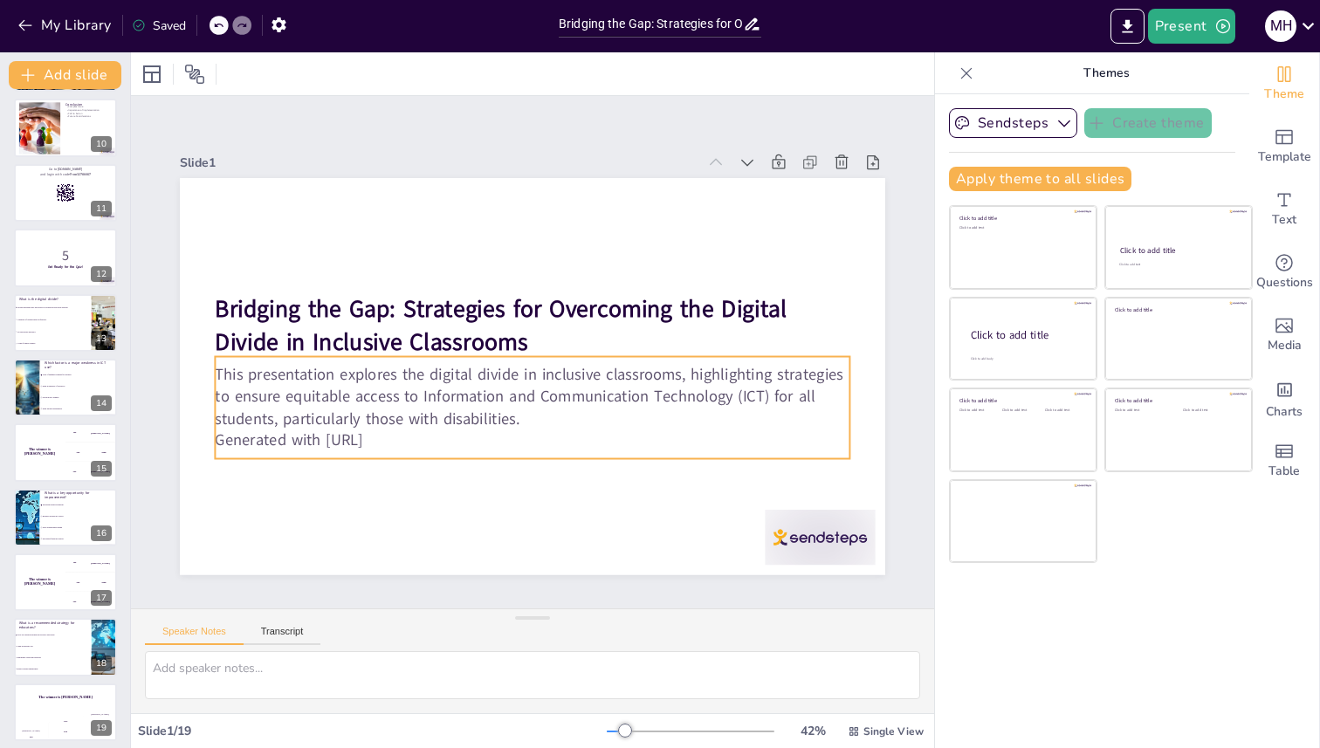
checkbox input "true"
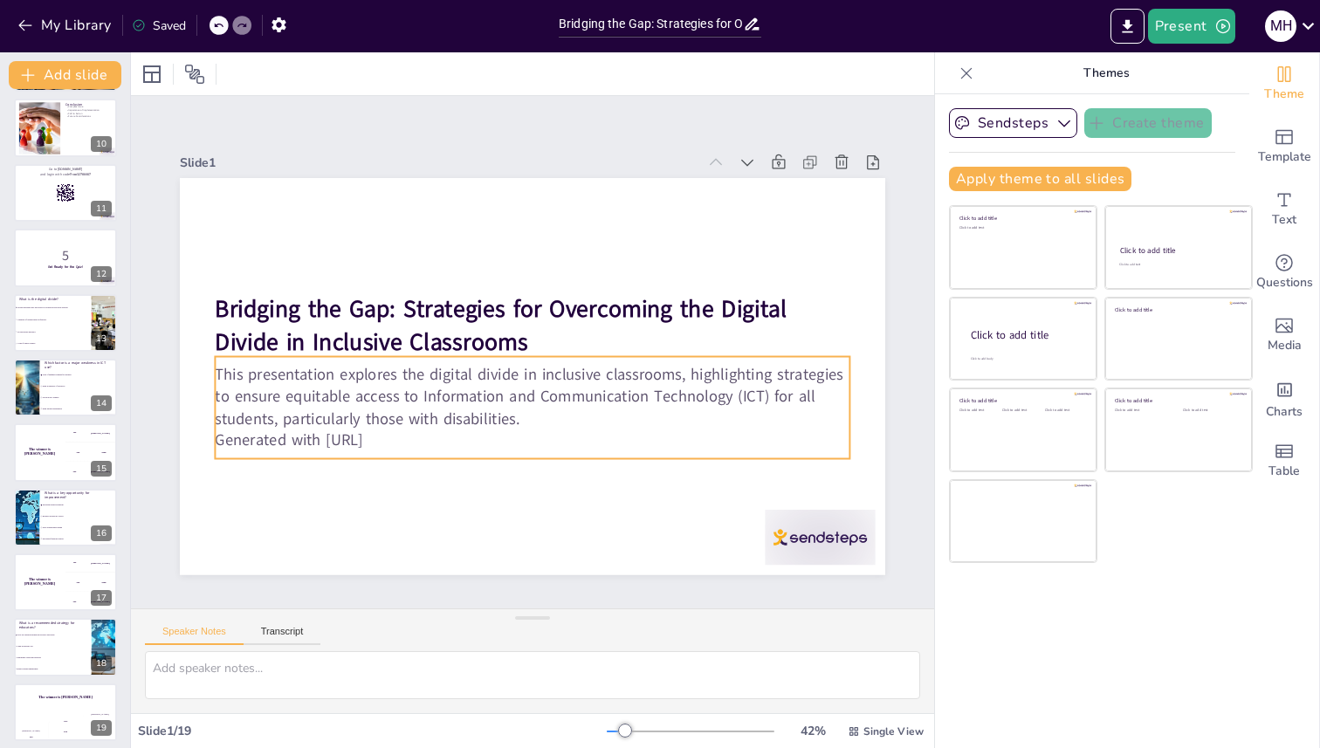
checkbox input "true"
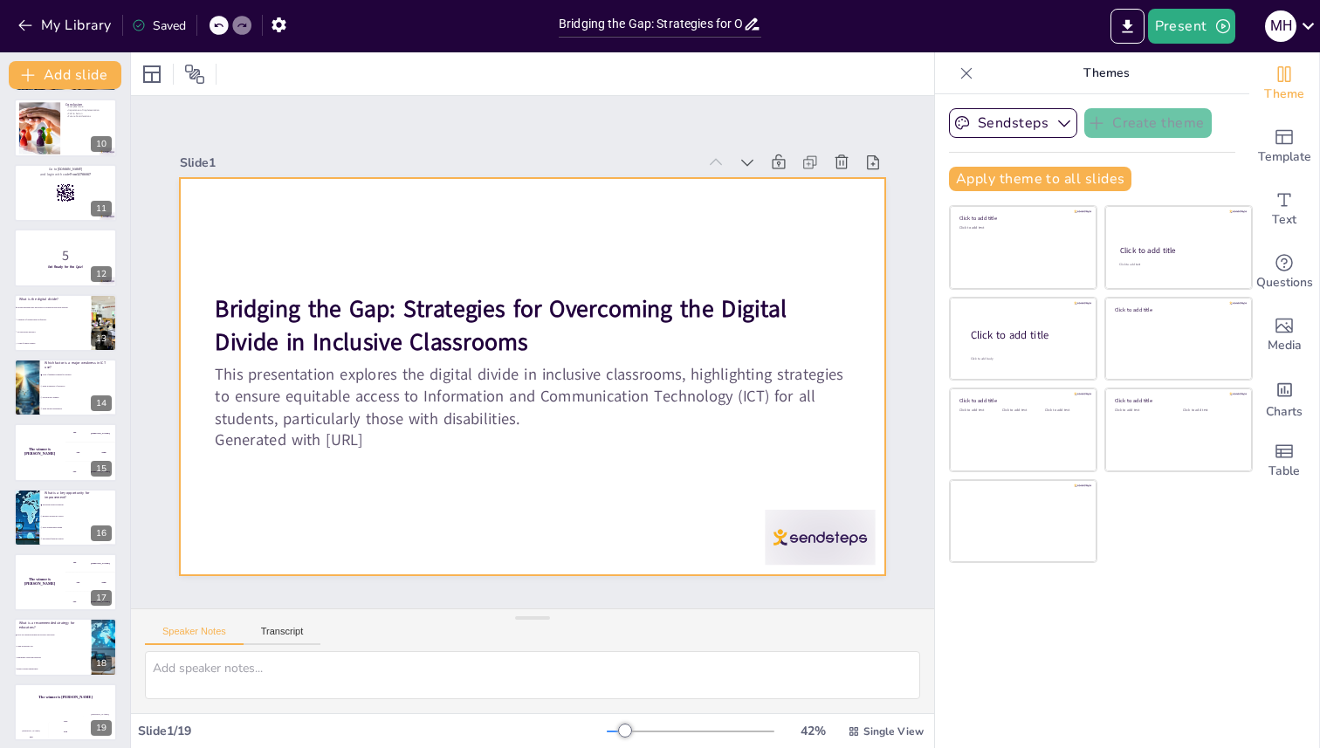
checkbox input "true"
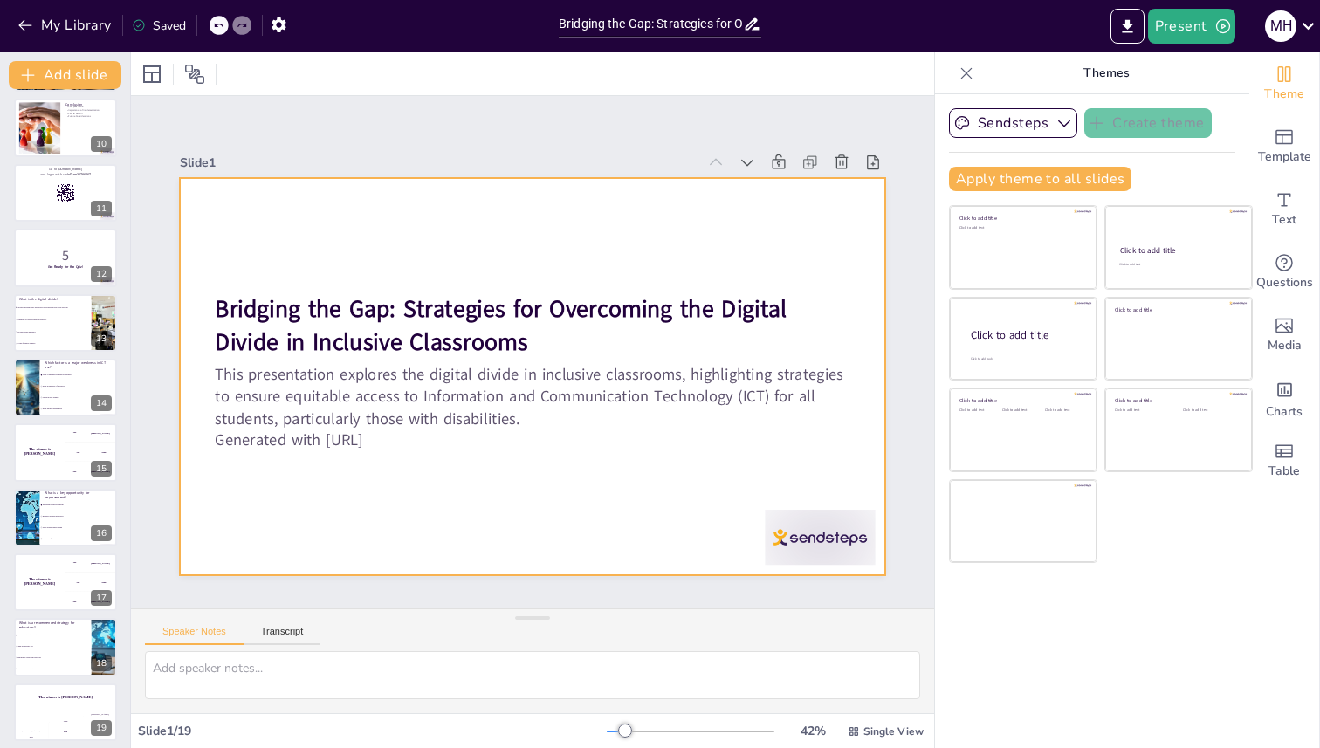
checkbox input "true"
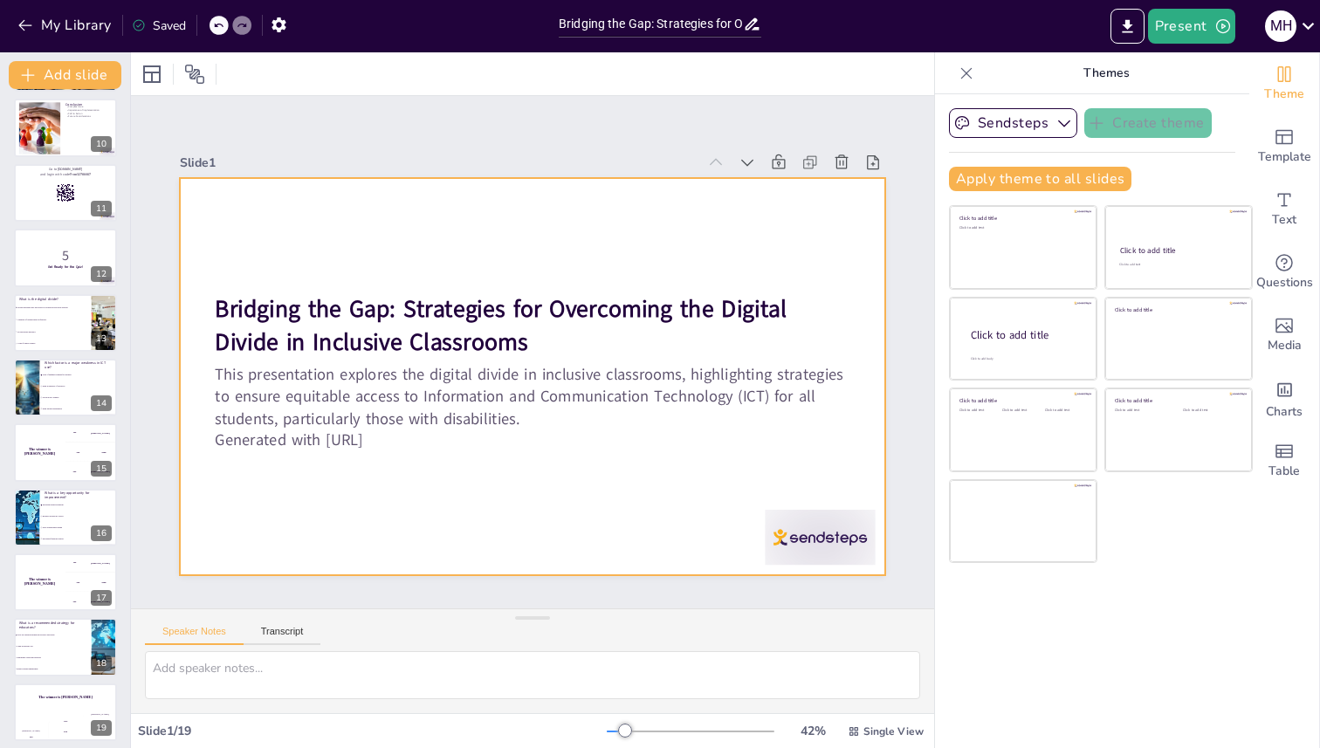
checkbox input "true"
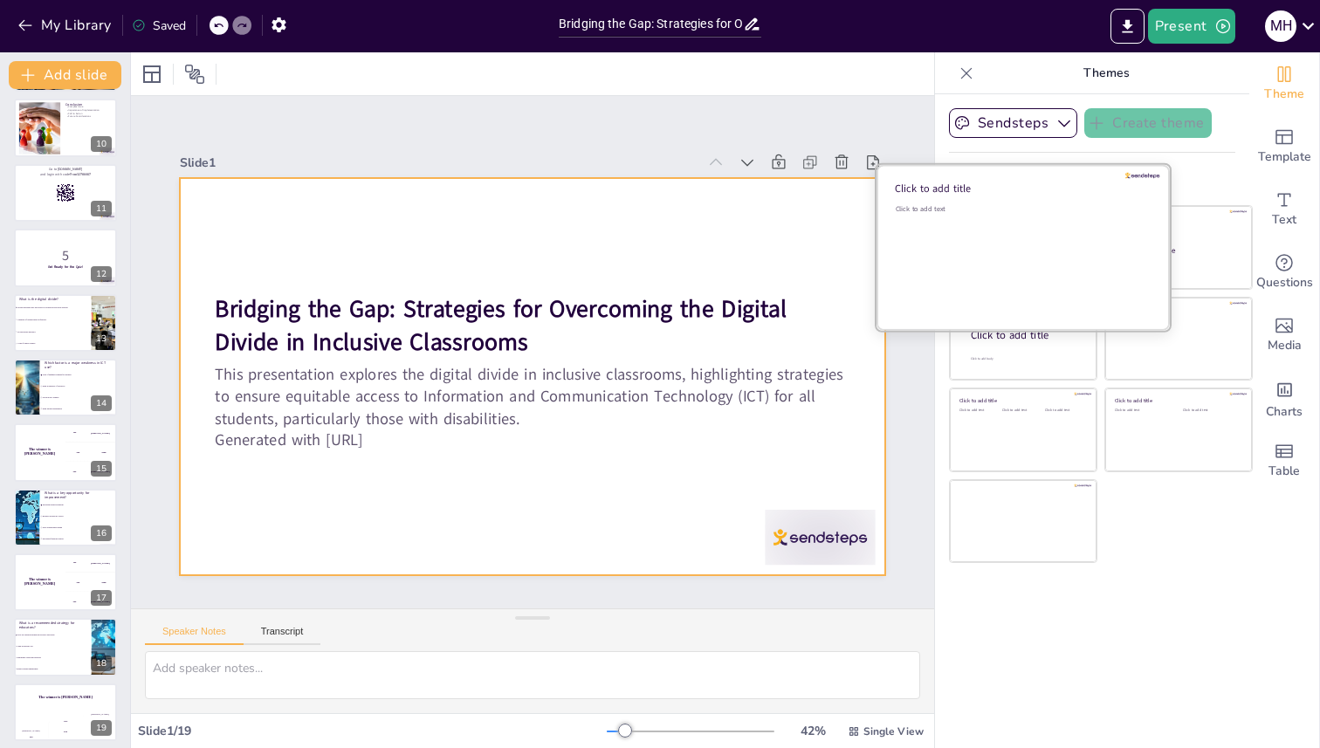
checkbox input "true"
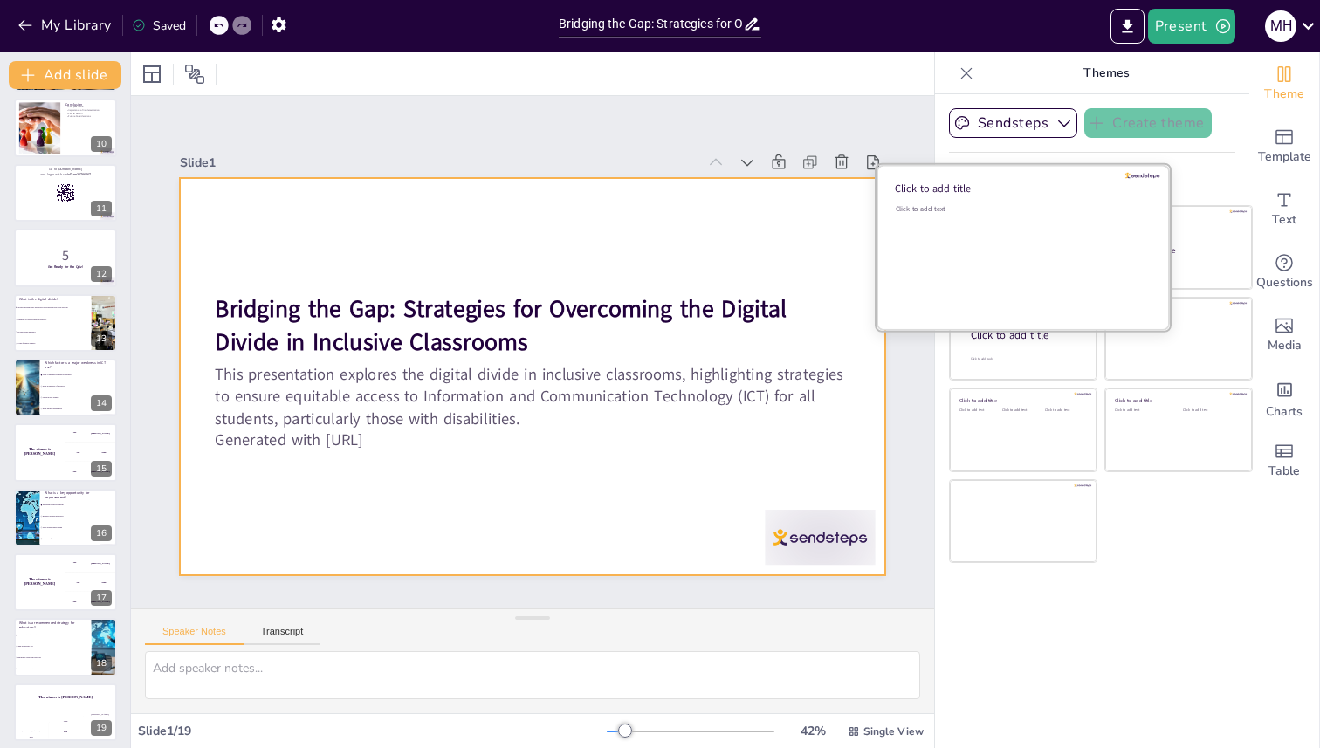
checkbox input "true"
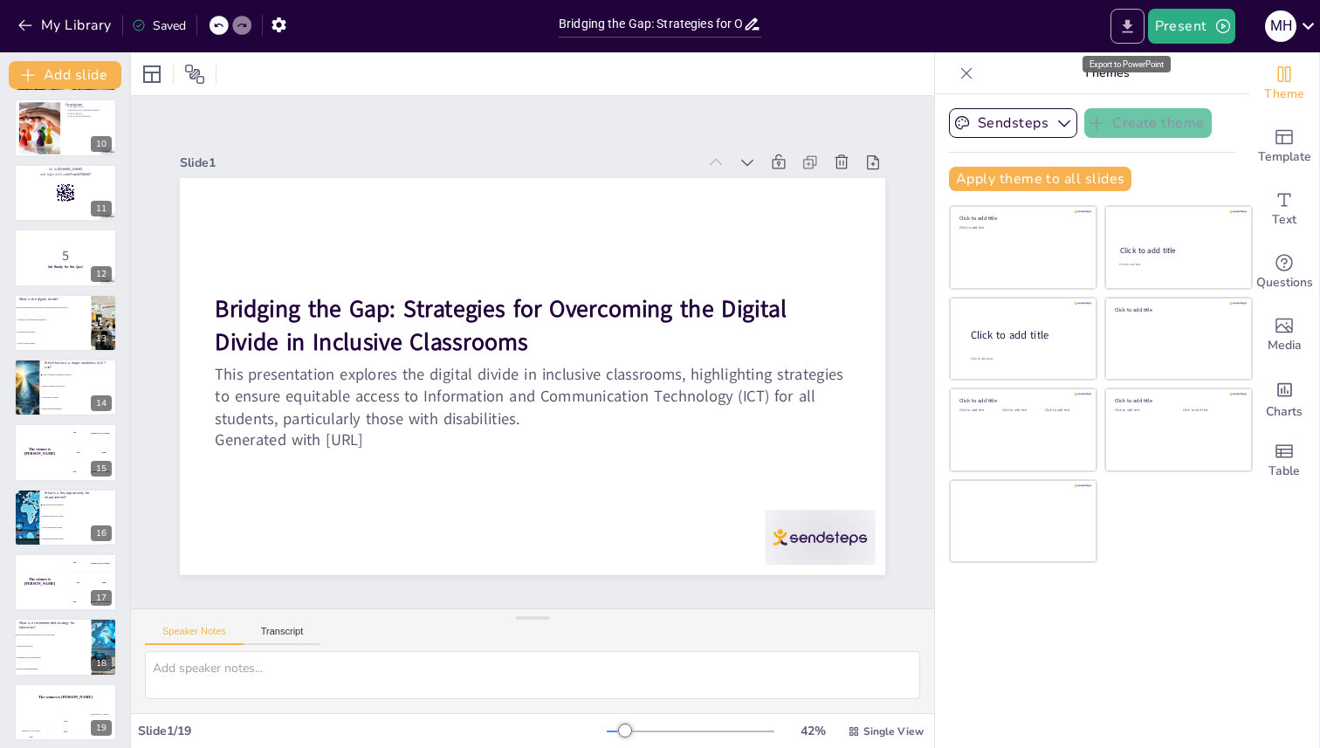
click at [1122, 29] on icon "Export to PowerPoint" at bounding box center [1127, 26] width 18 height 18
checkbox input "true"
click at [1228, 26] on icon "button" at bounding box center [1223, 26] width 14 height 14
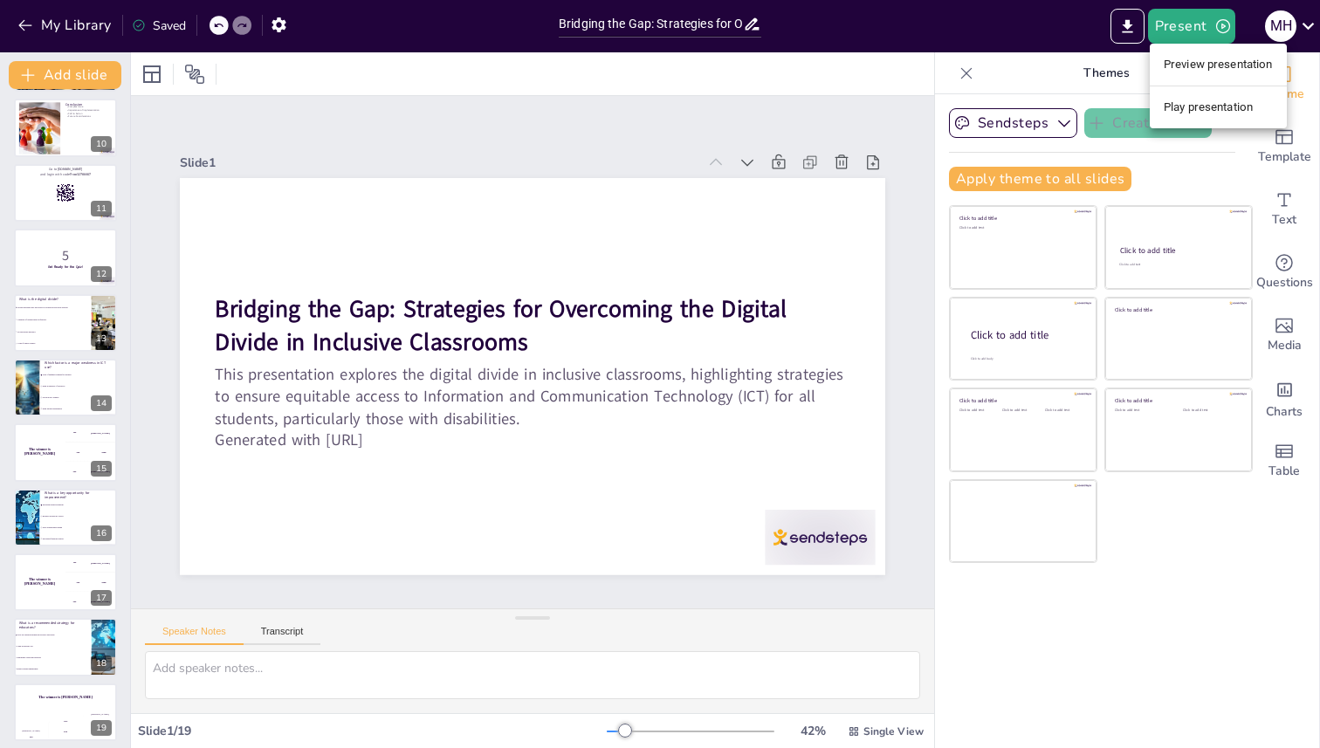
click at [1207, 96] on li "Play presentation" at bounding box center [1218, 107] width 137 height 28
